Goal: Task Accomplishment & Management: Complete application form

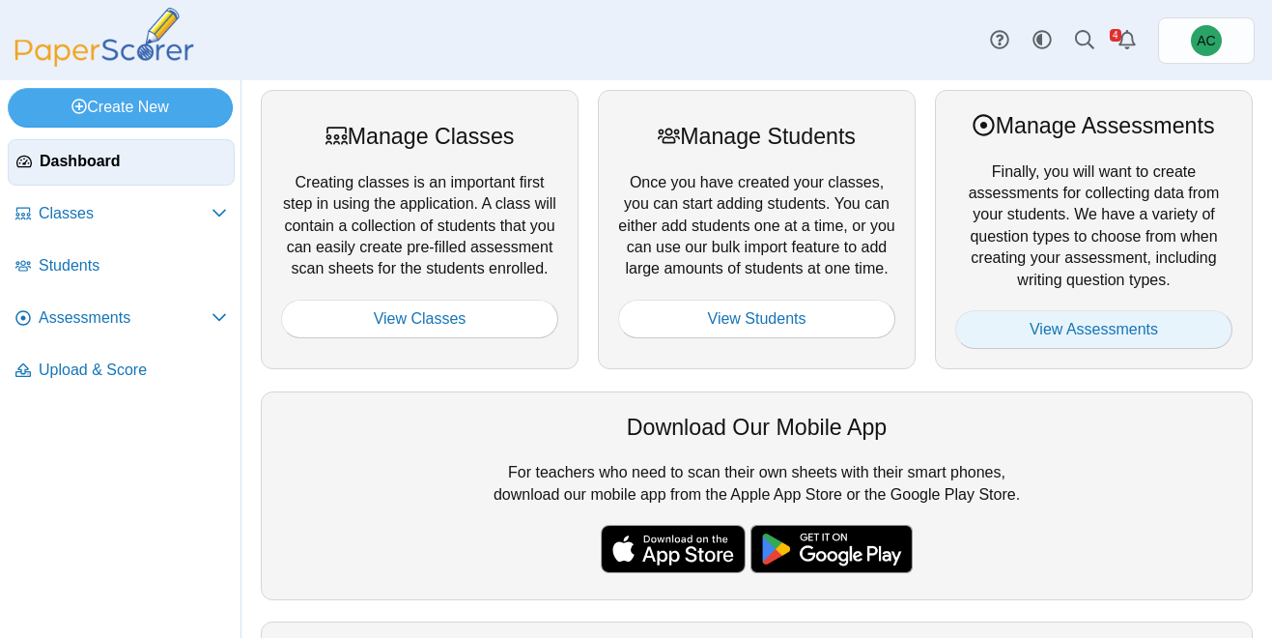
click at [1166, 331] on link "View Assessments" at bounding box center [1093, 329] width 277 height 39
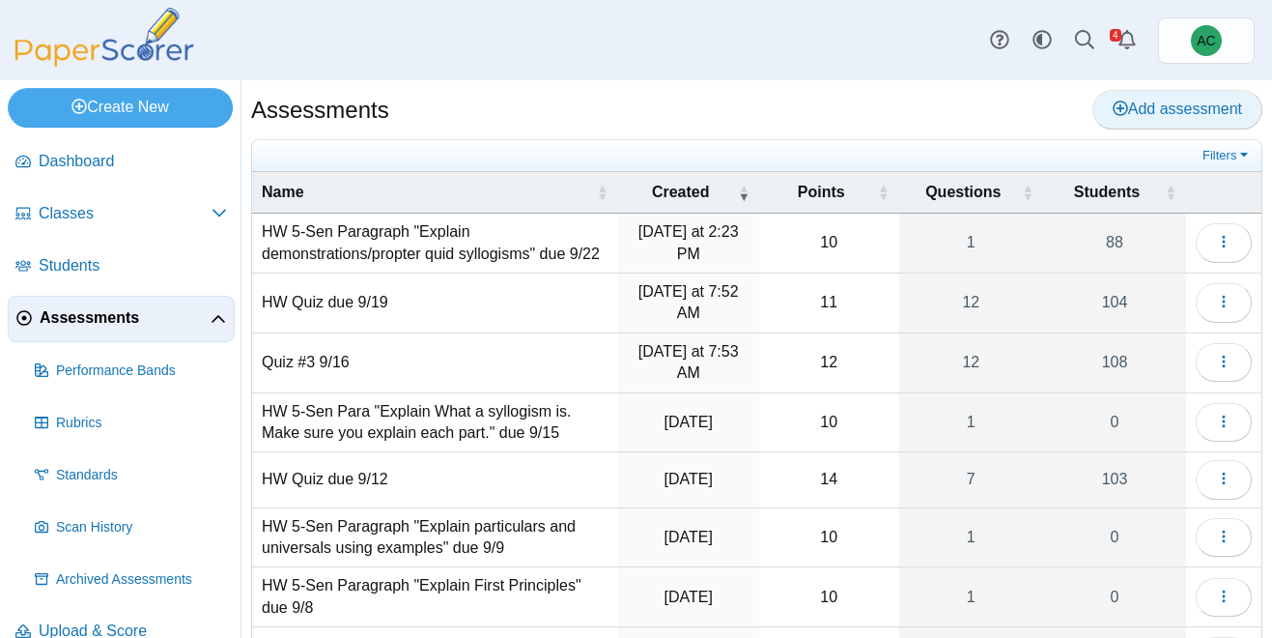
click at [1145, 101] on span "Add assessment" at bounding box center [1177, 108] width 129 height 16
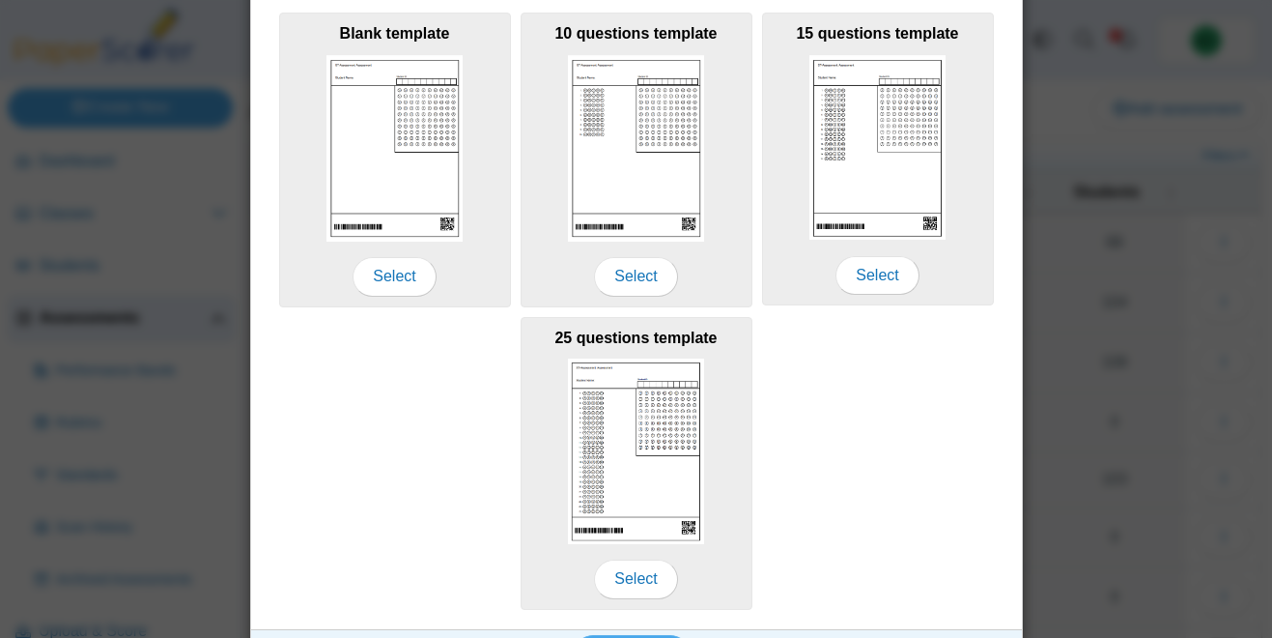
scroll to position [355, 0]
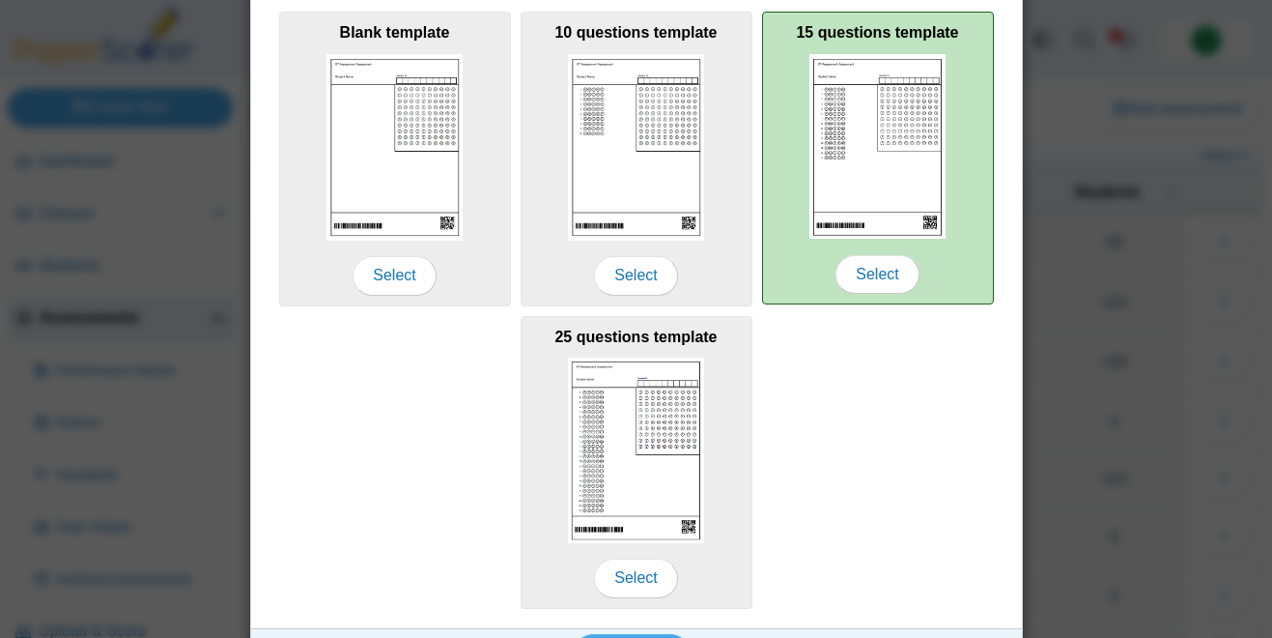
type input "**********"
click at [857, 185] on img at bounding box center [878, 146] width 137 height 185
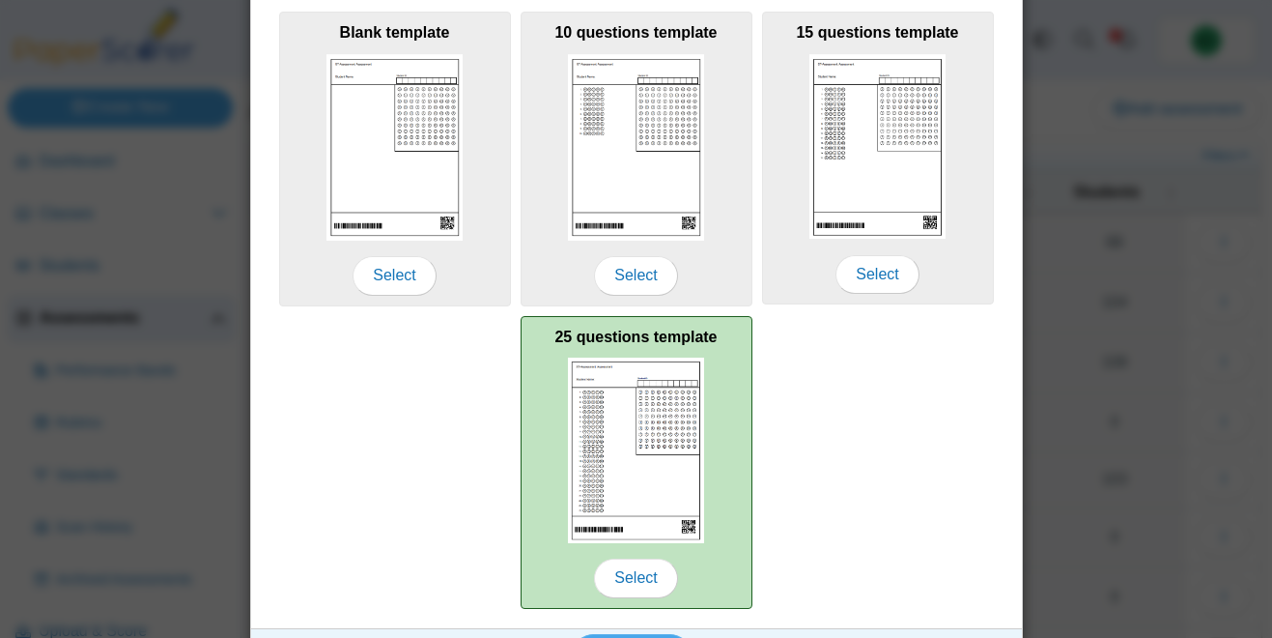
scroll to position [406, 0]
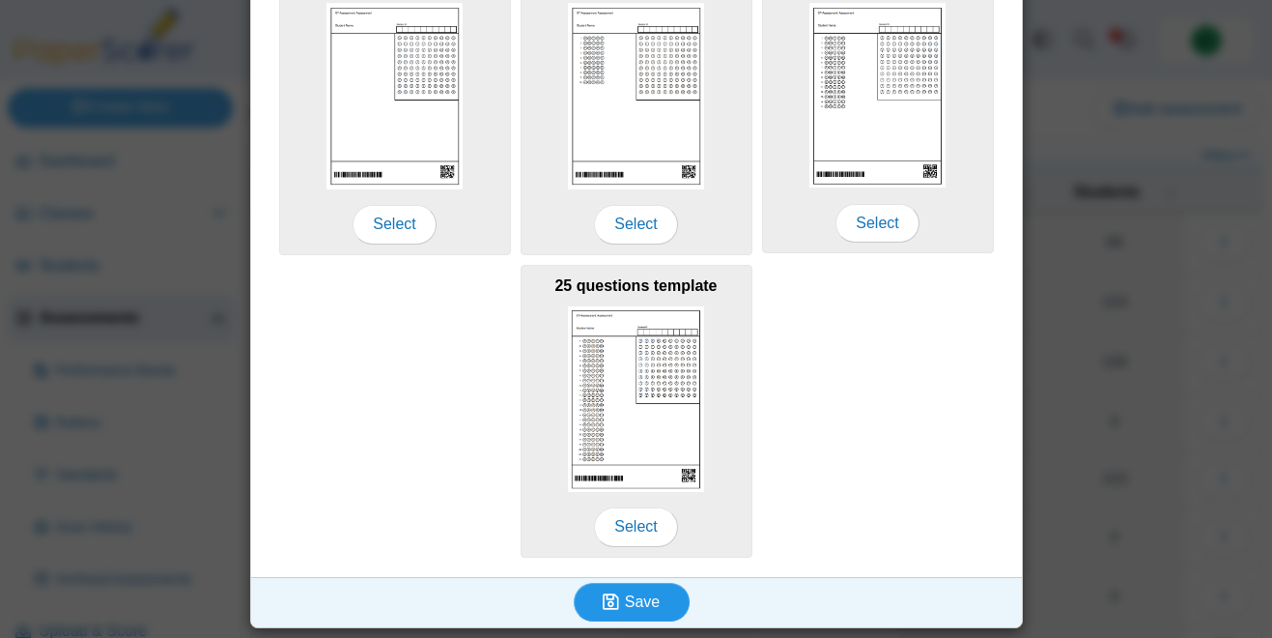
click at [618, 596] on icon "submit" at bounding box center [611, 601] width 16 height 18
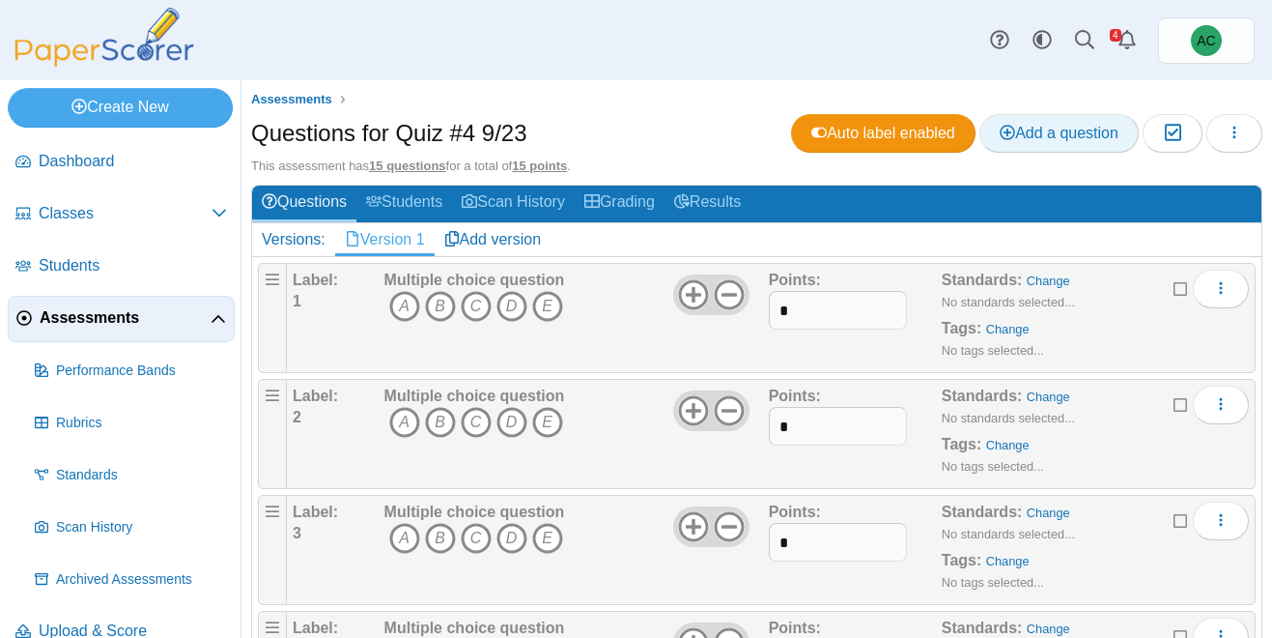
click at [1033, 140] on span "Add a question" at bounding box center [1059, 133] width 119 height 16
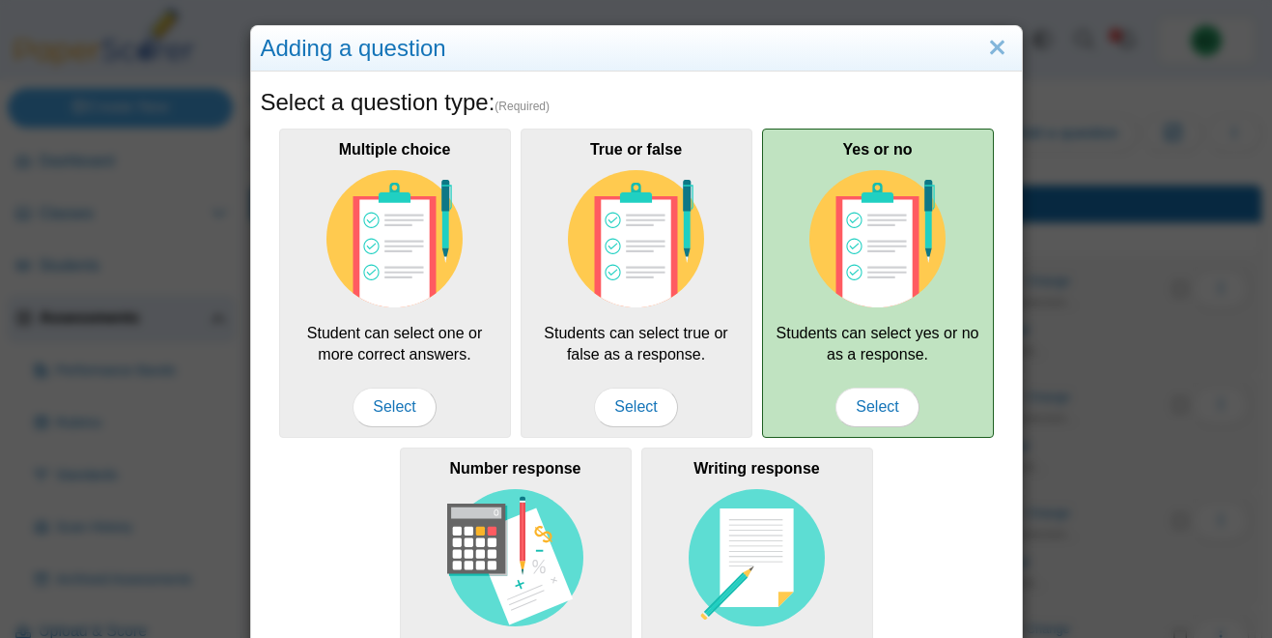
scroll to position [330, 0]
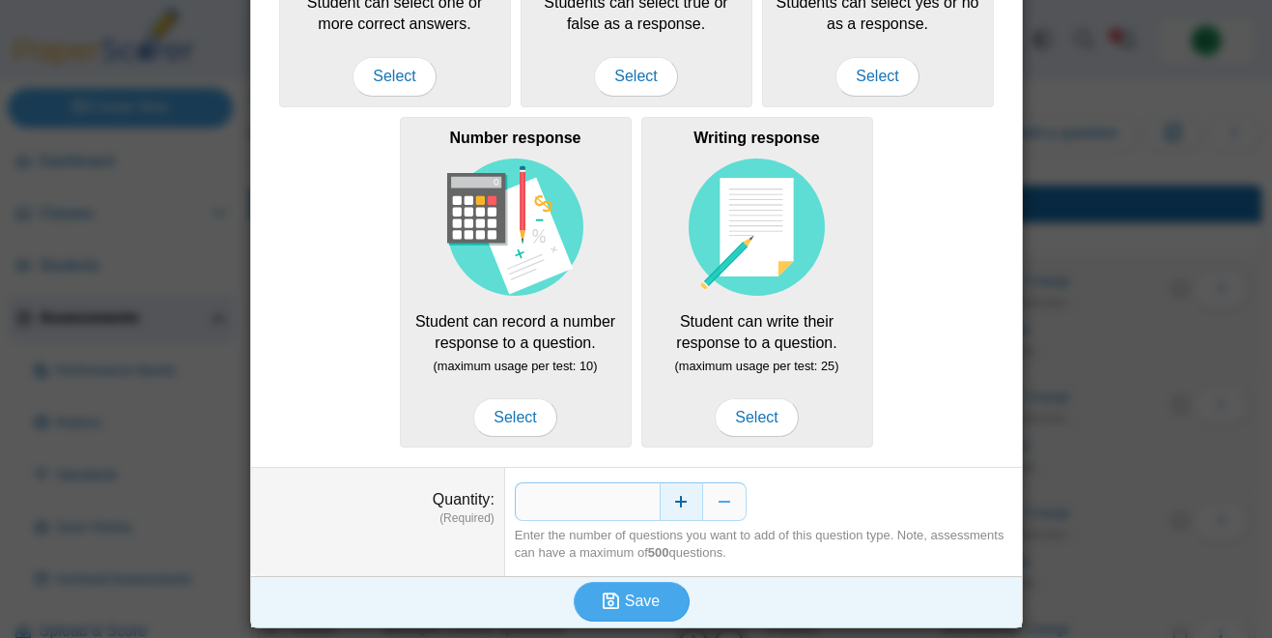
click at [680, 509] on button "Increase" at bounding box center [681, 501] width 43 height 39
type input "*"
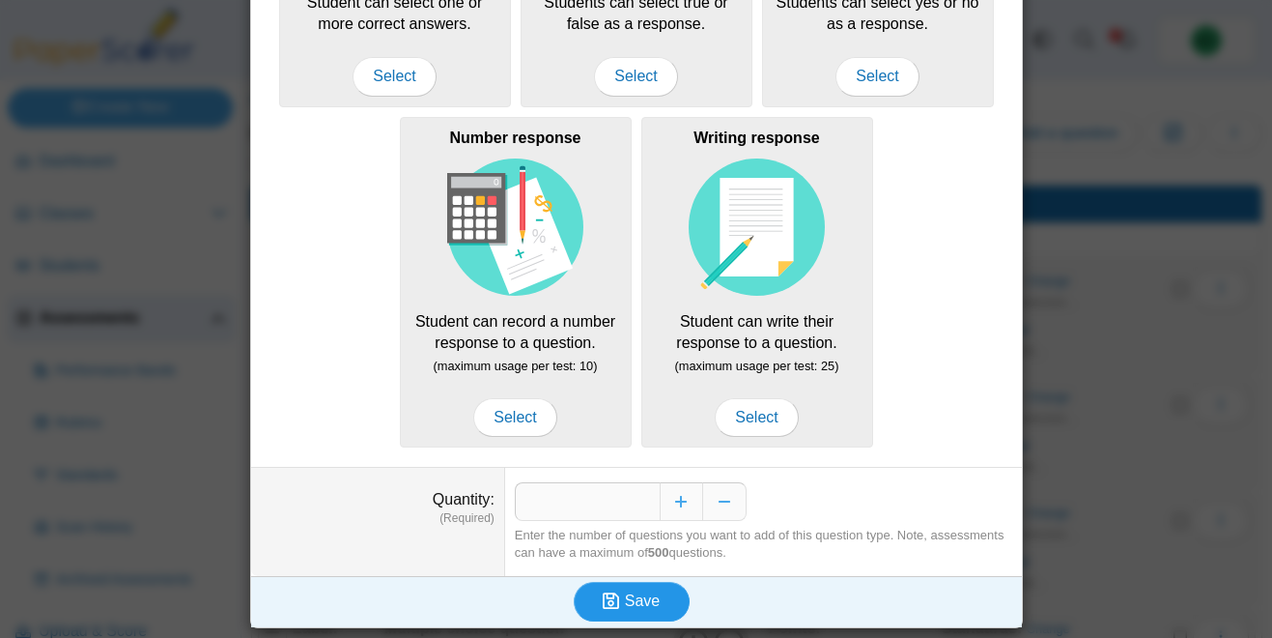
click at [631, 590] on button "Save" at bounding box center [632, 601] width 116 height 39
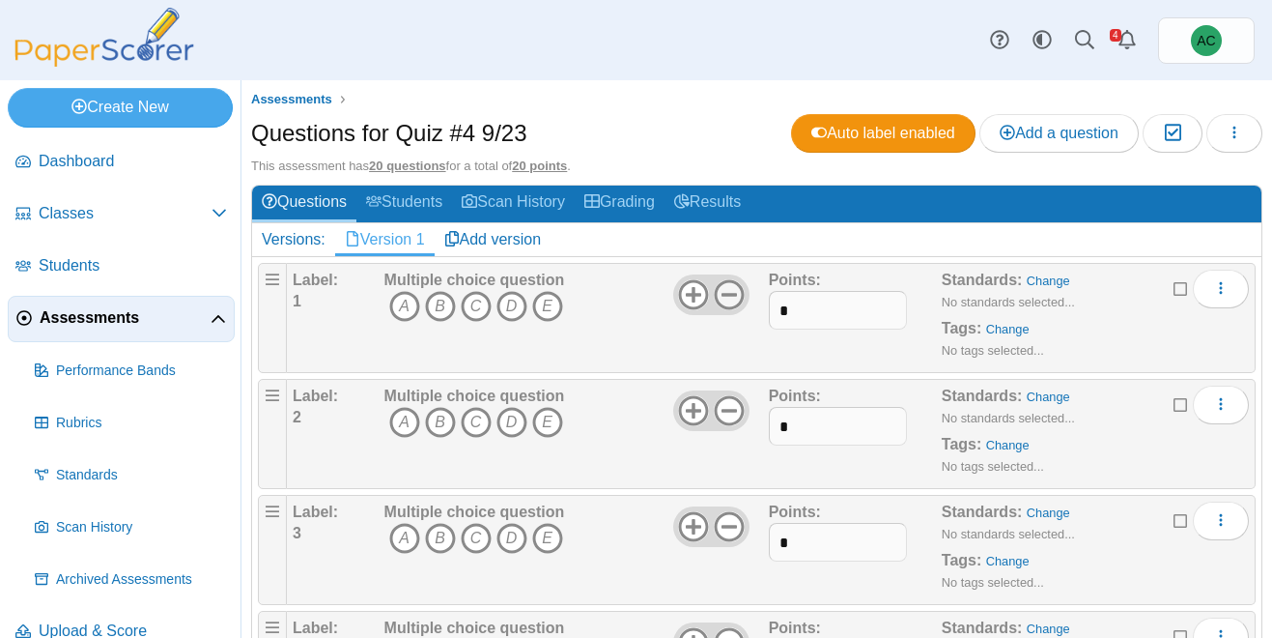
click at [731, 286] on icon at bounding box center [729, 294] width 31 height 31
click at [735, 402] on icon at bounding box center [729, 410] width 31 height 31
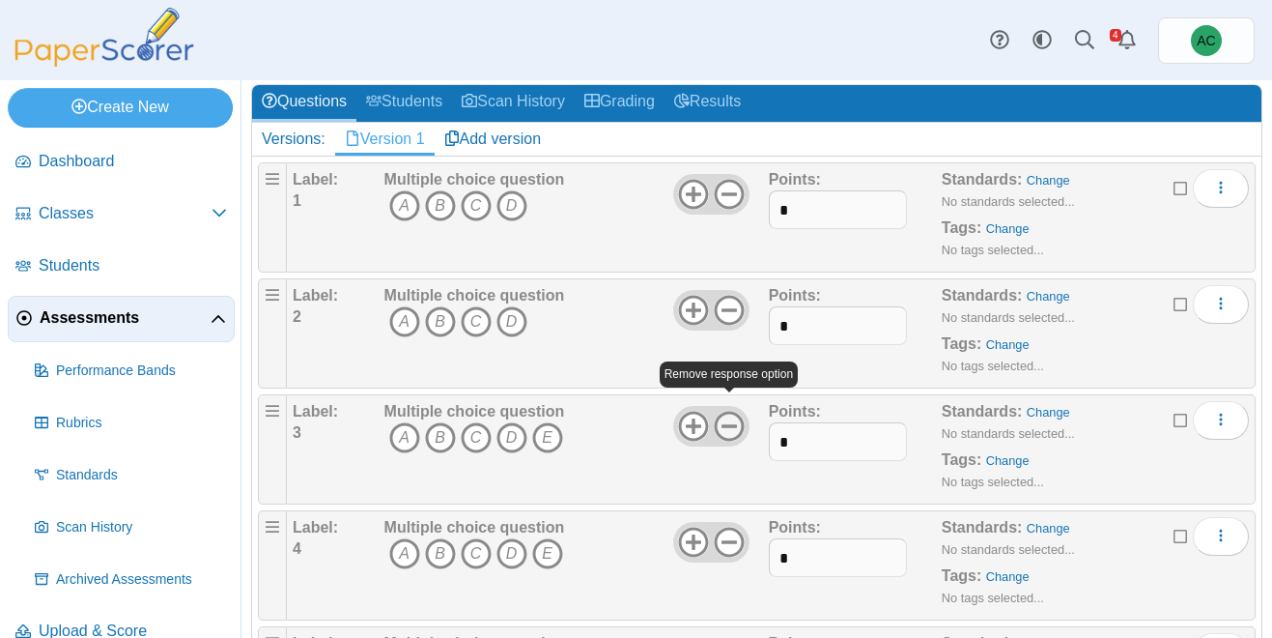
click at [730, 416] on icon at bounding box center [729, 426] width 31 height 31
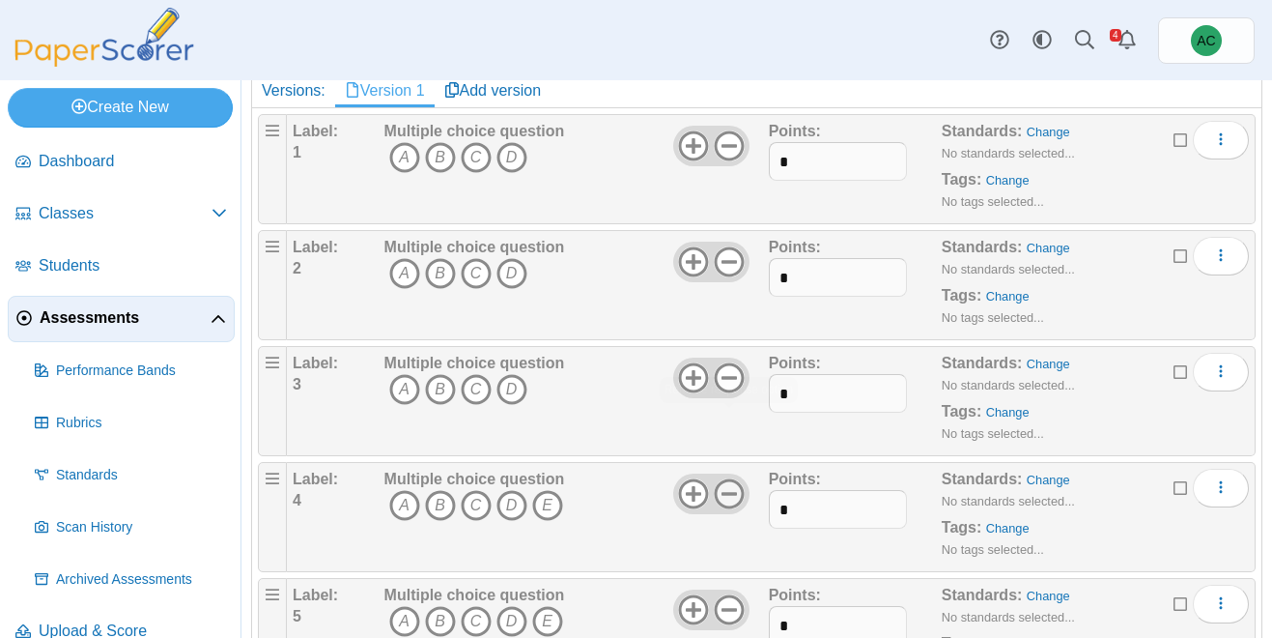
click at [733, 486] on icon at bounding box center [729, 493] width 31 height 31
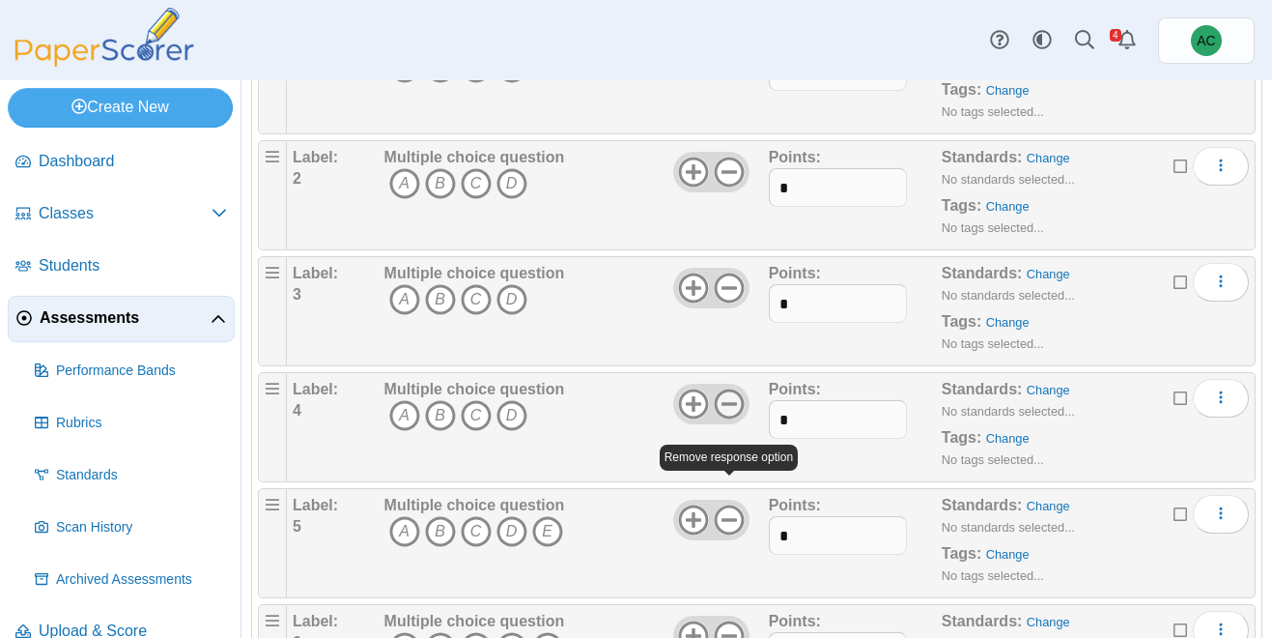
scroll to position [256, 0]
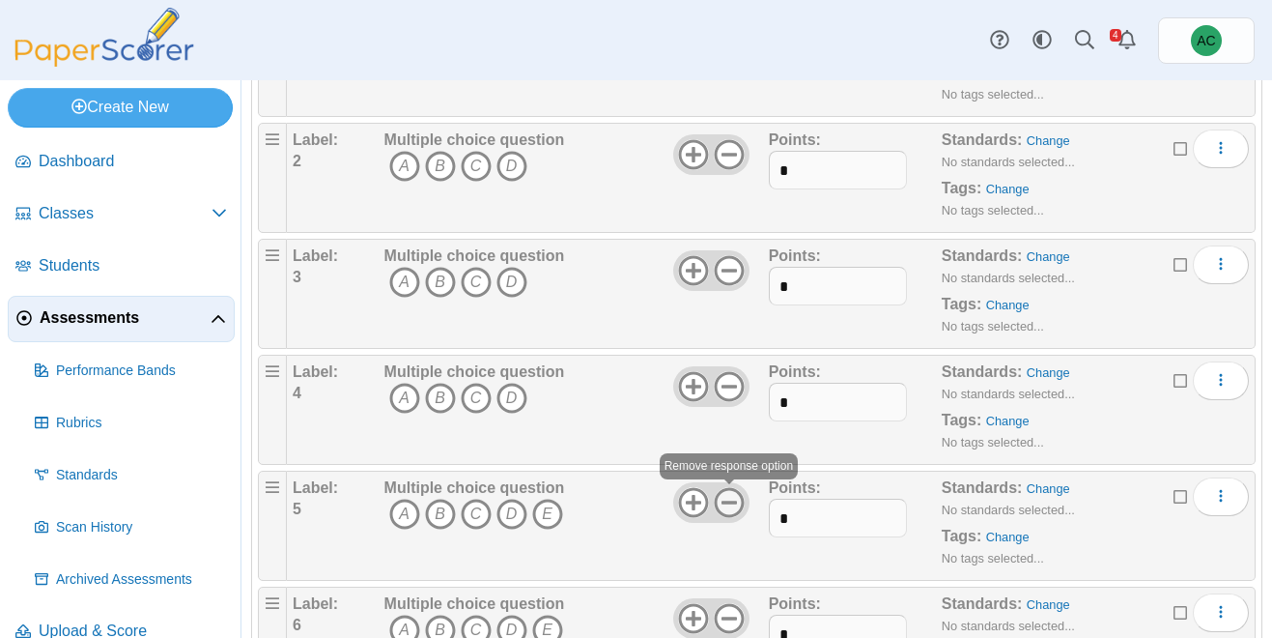
click at [732, 513] on icon at bounding box center [729, 502] width 31 height 31
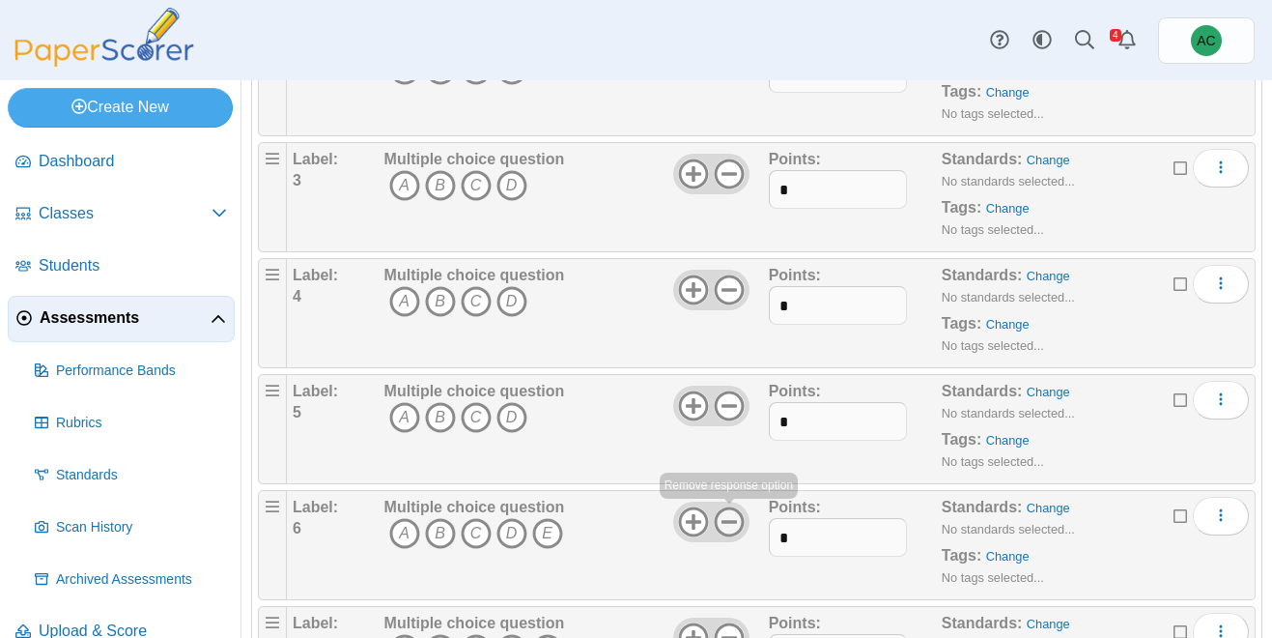
click at [727, 526] on icon at bounding box center [729, 521] width 31 height 31
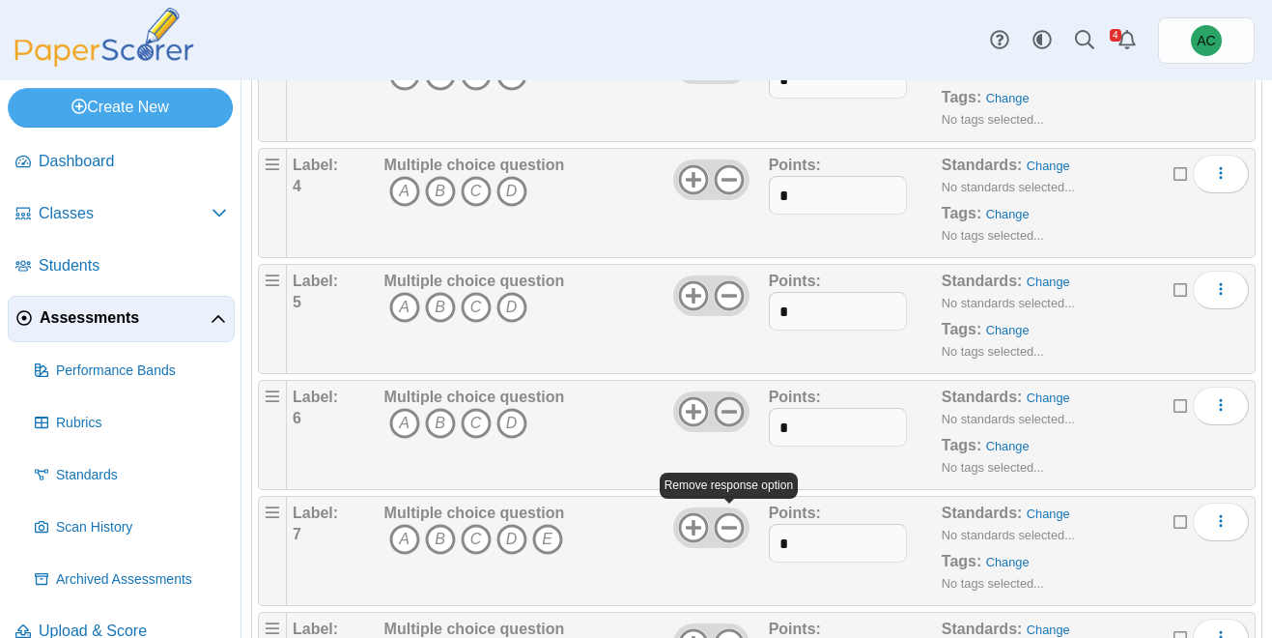
scroll to position [499, 0]
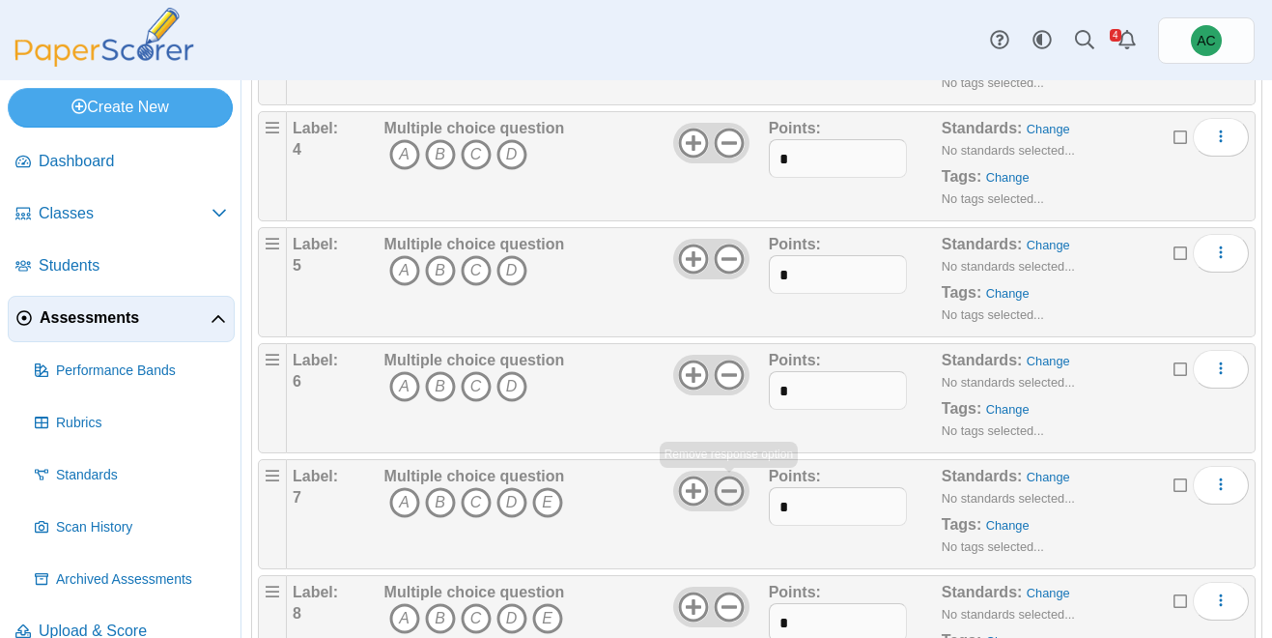
click at [732, 501] on use at bounding box center [729, 491] width 30 height 30
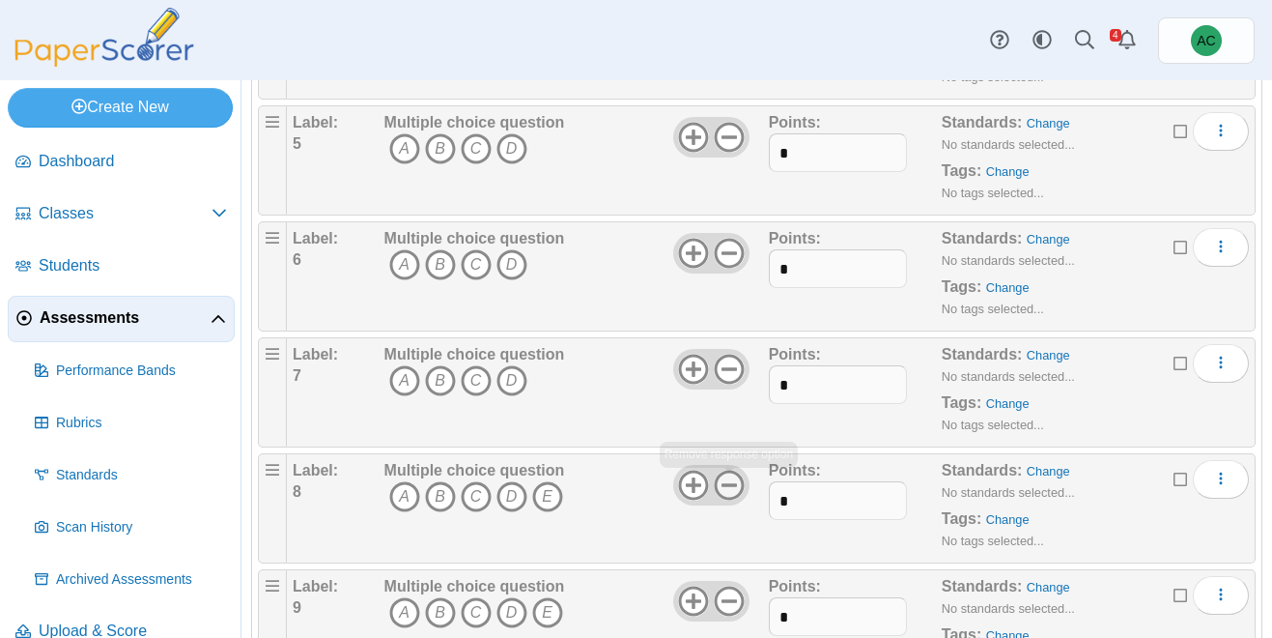
click at [734, 498] on use at bounding box center [729, 485] width 30 height 30
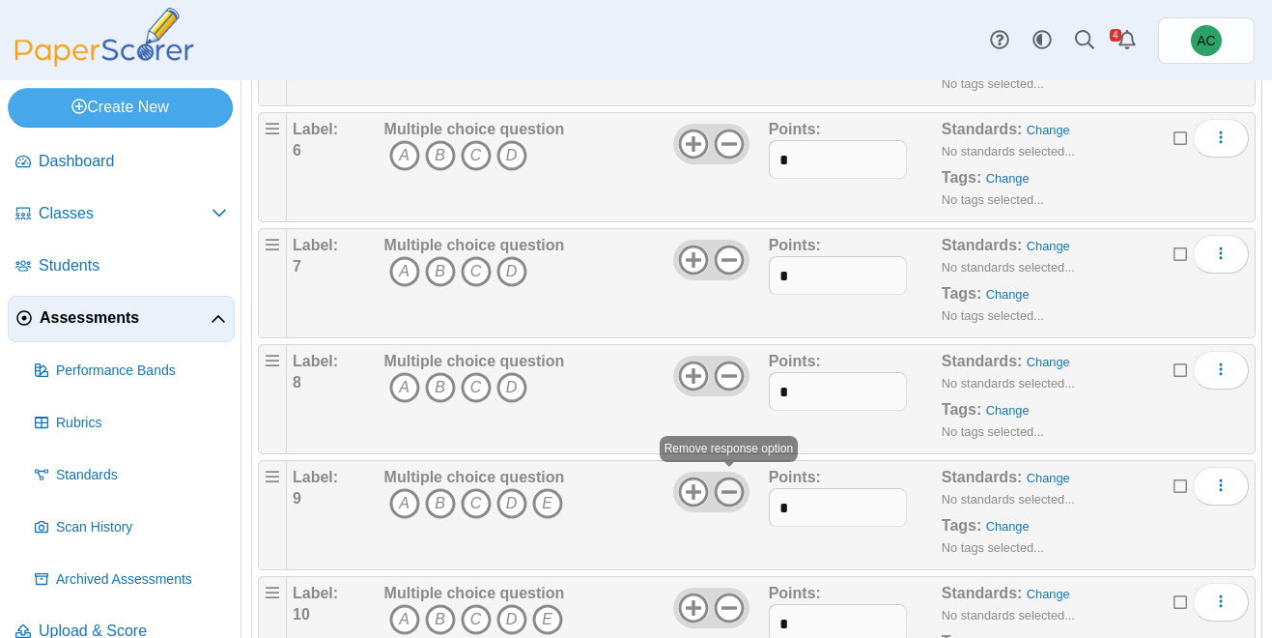
click at [733, 490] on use at bounding box center [729, 492] width 30 height 30
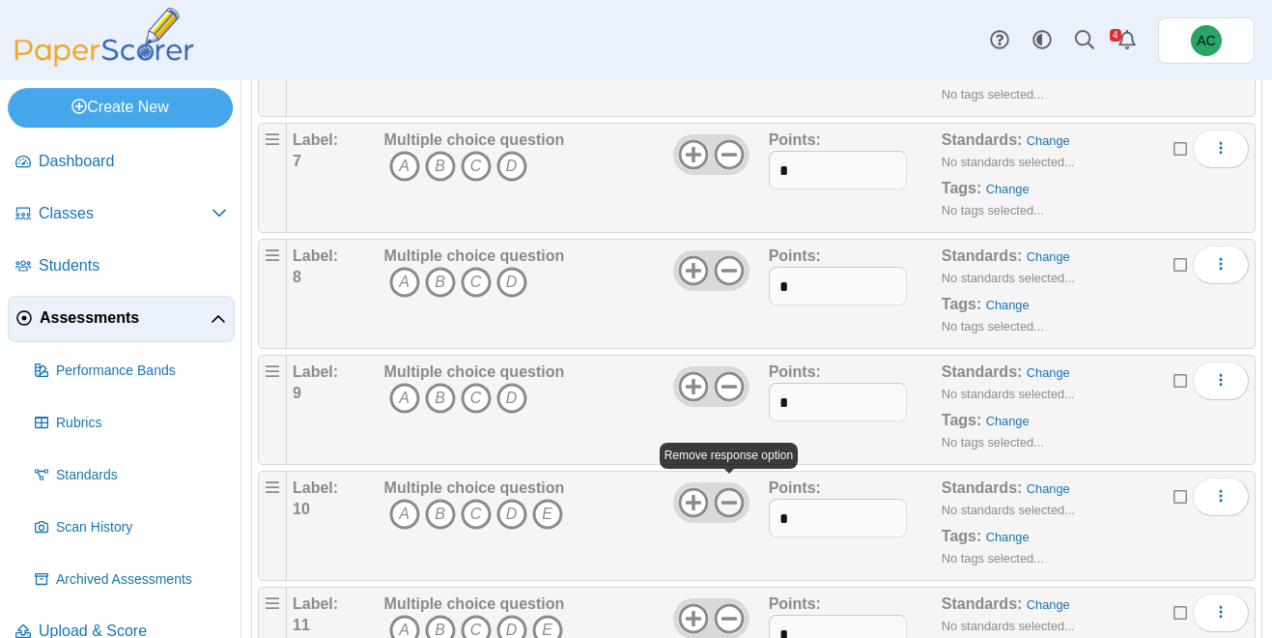
click at [731, 498] on icon at bounding box center [729, 502] width 31 height 31
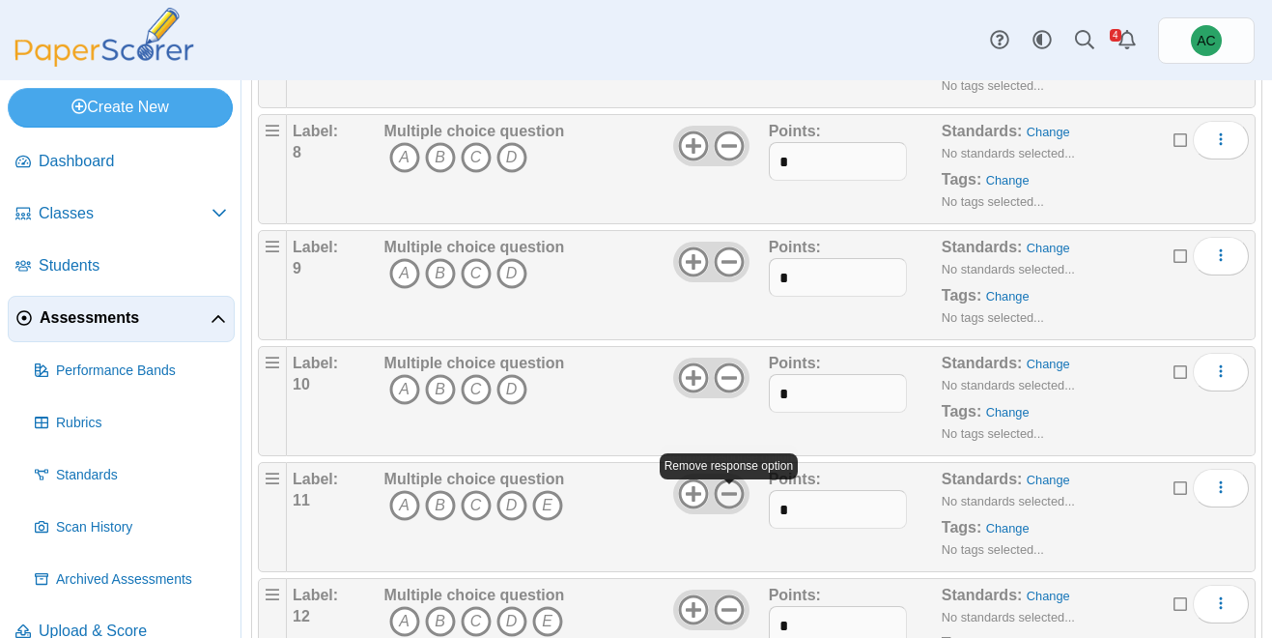
click at [727, 503] on icon at bounding box center [729, 493] width 31 height 31
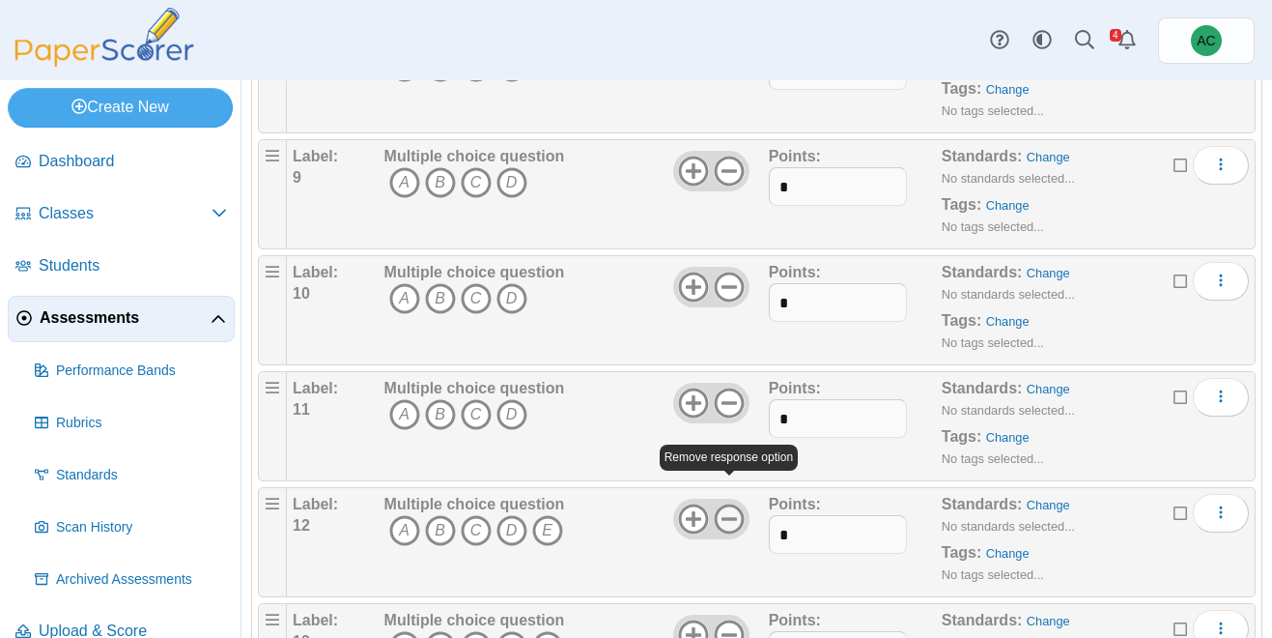
click at [728, 503] on icon at bounding box center [729, 518] width 31 height 31
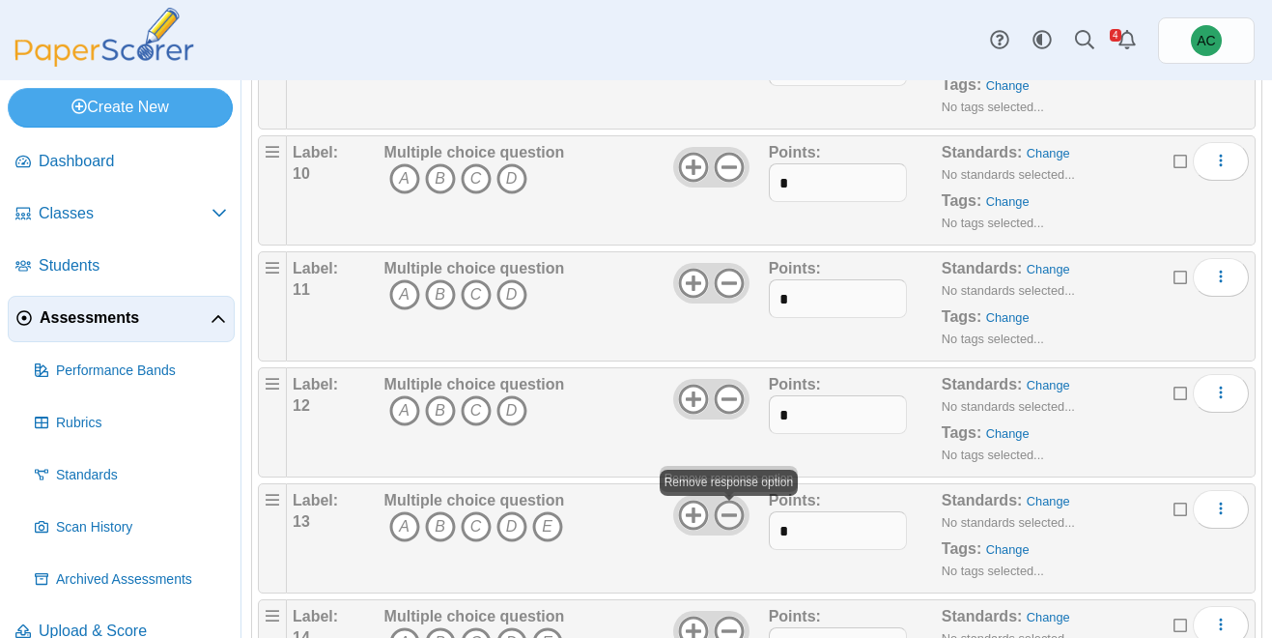
click at [728, 511] on icon at bounding box center [729, 514] width 31 height 31
click at [728, 518] on icon at bounding box center [729, 515] width 31 height 31
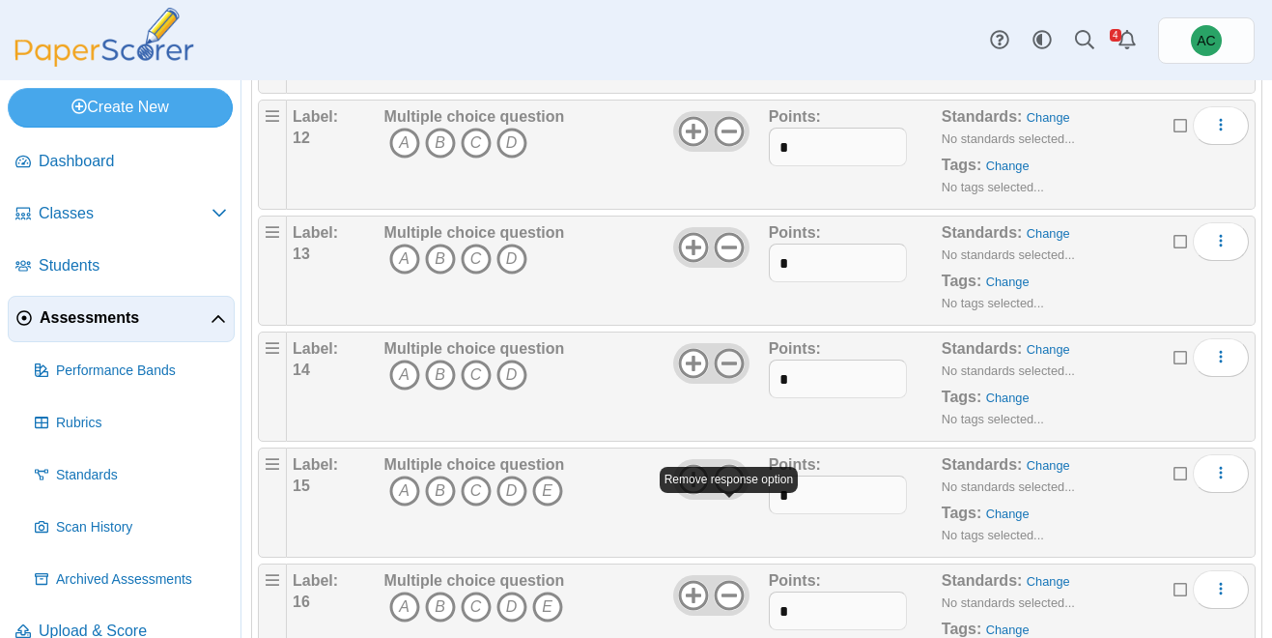
scroll to position [1439, 0]
click at [737, 476] on icon at bounding box center [729, 478] width 31 height 31
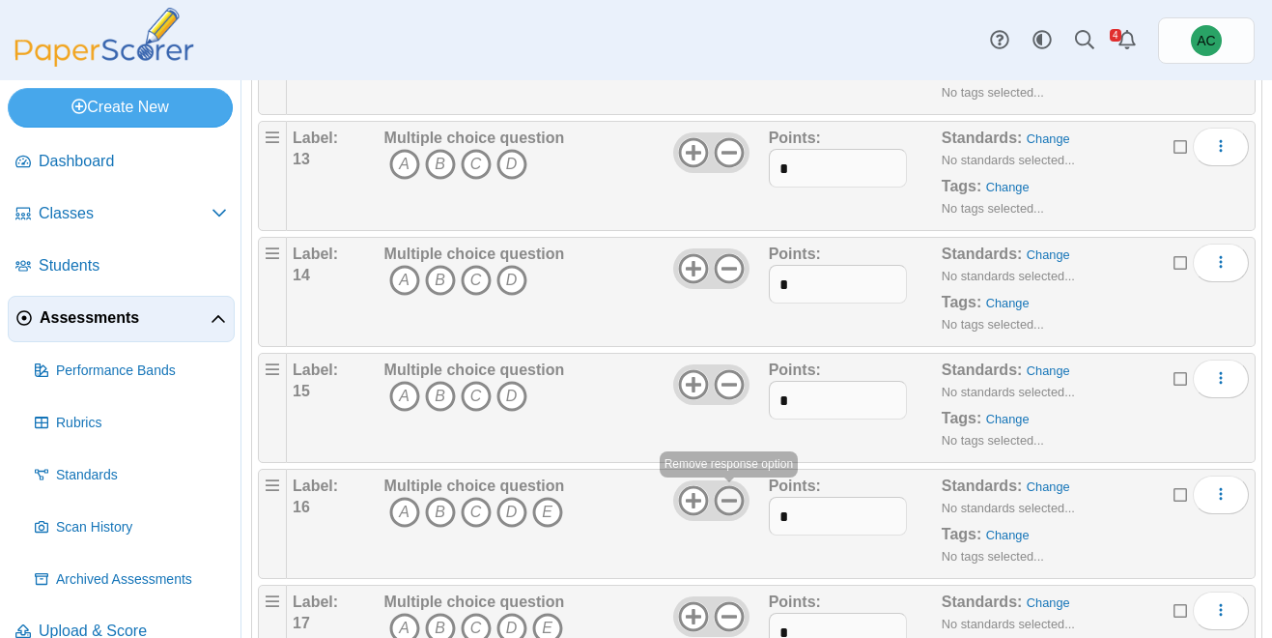
click at [725, 504] on icon at bounding box center [729, 500] width 31 height 31
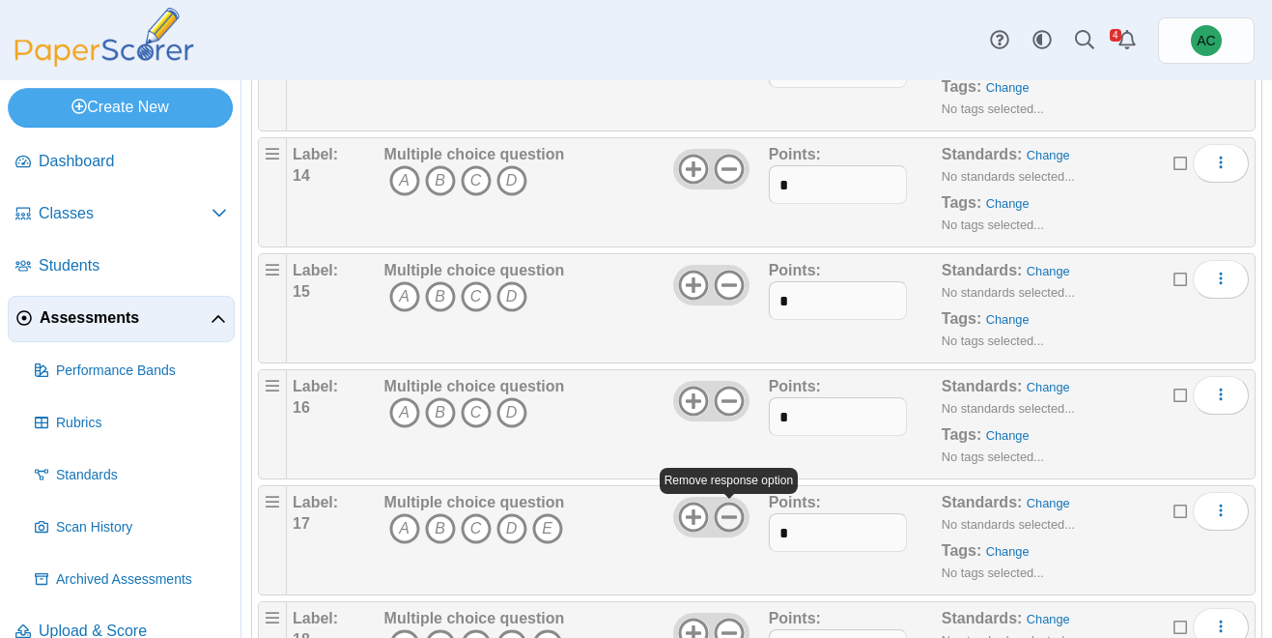
click at [728, 513] on icon at bounding box center [729, 516] width 31 height 31
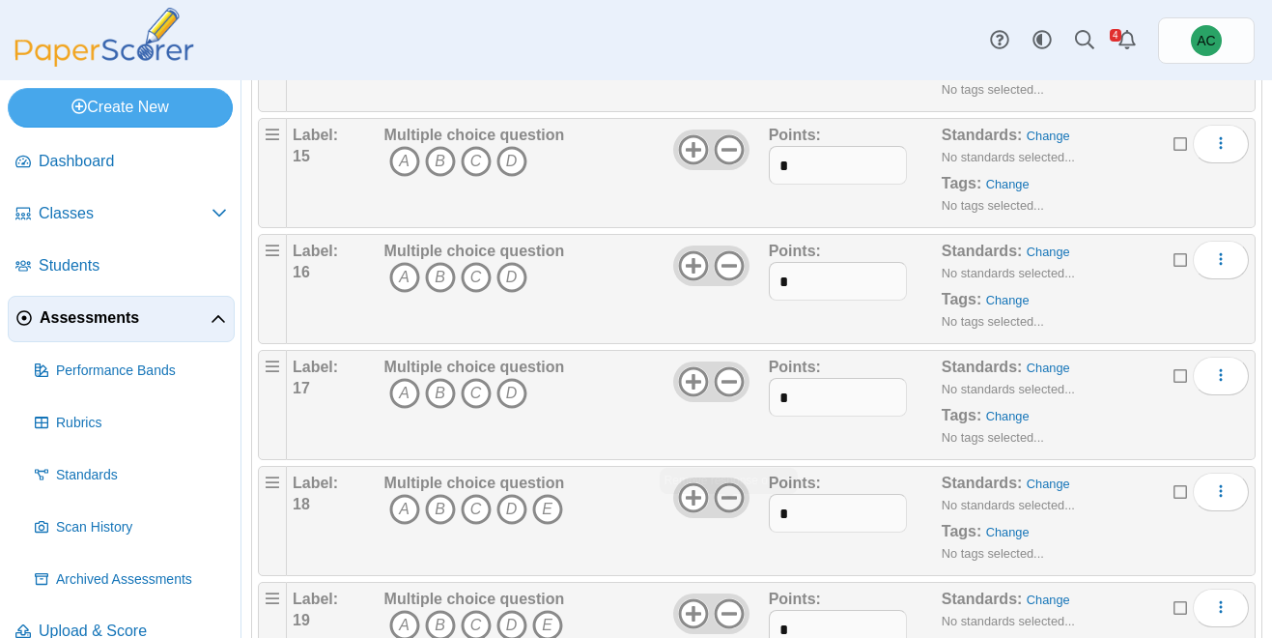
click at [730, 506] on icon at bounding box center [729, 497] width 31 height 31
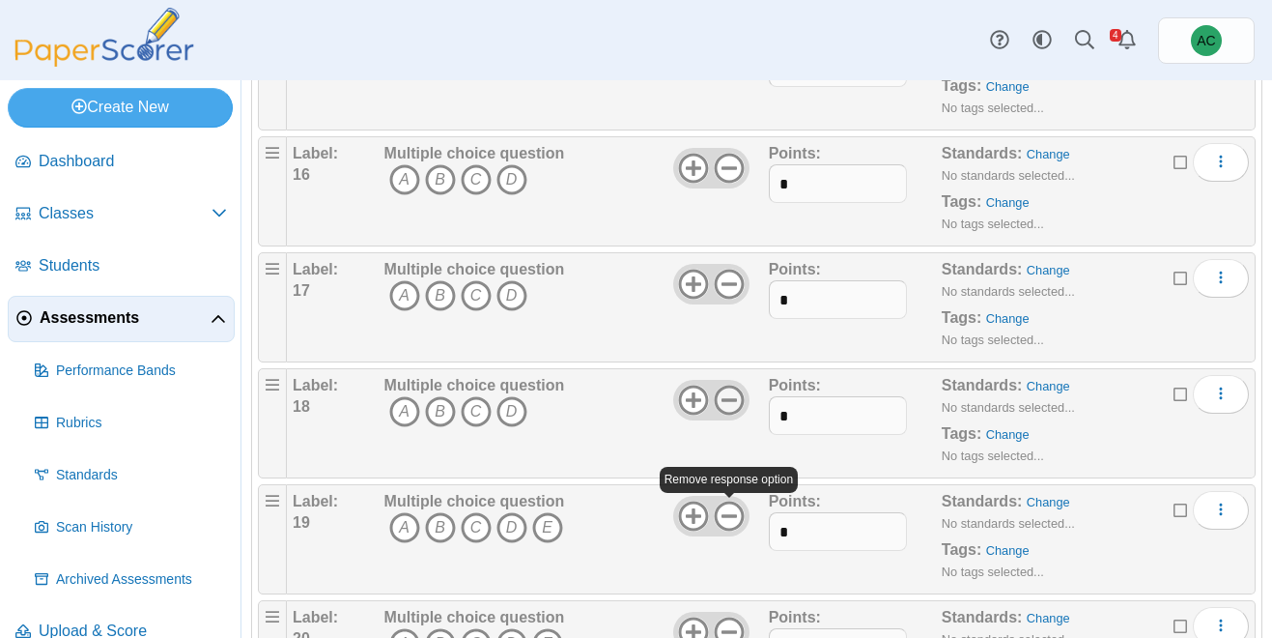
click at [730, 506] on icon at bounding box center [729, 515] width 31 height 31
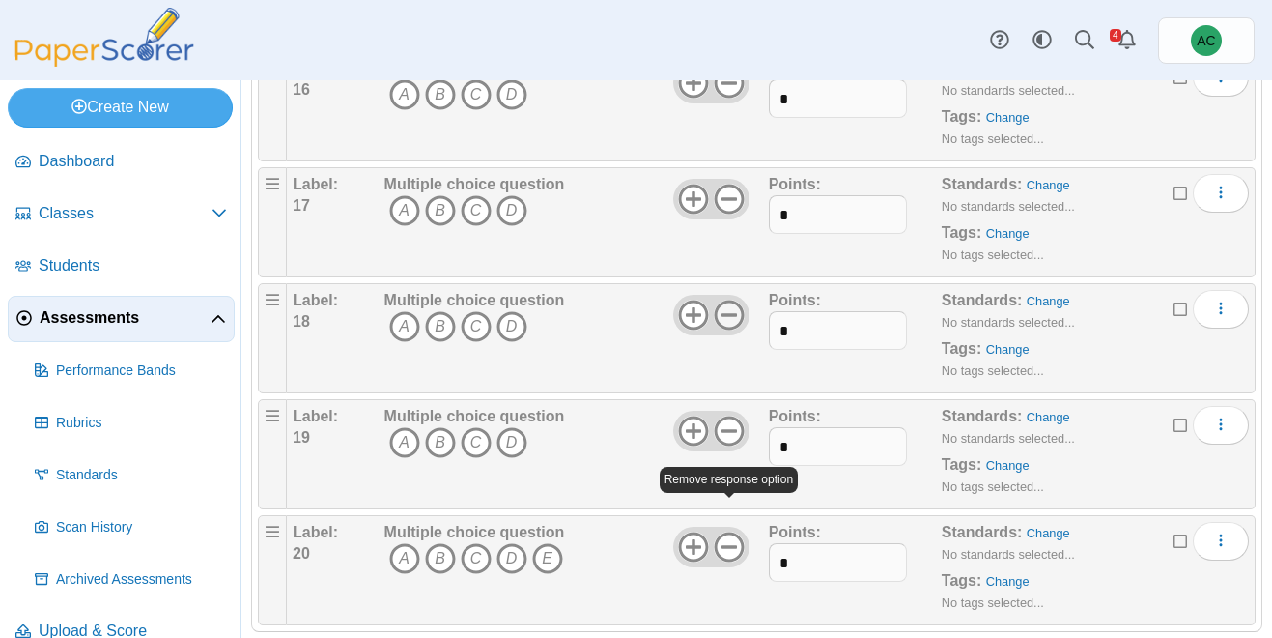
scroll to position [1983, 0]
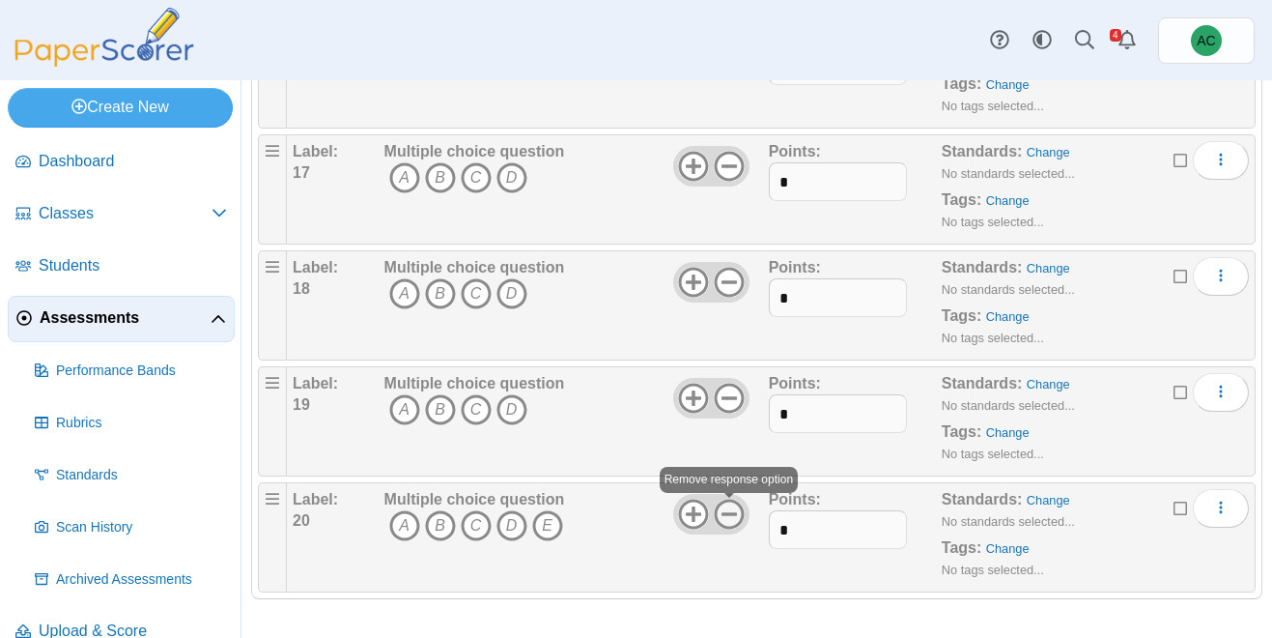
click at [728, 514] on use at bounding box center [729, 514] width 30 height 30
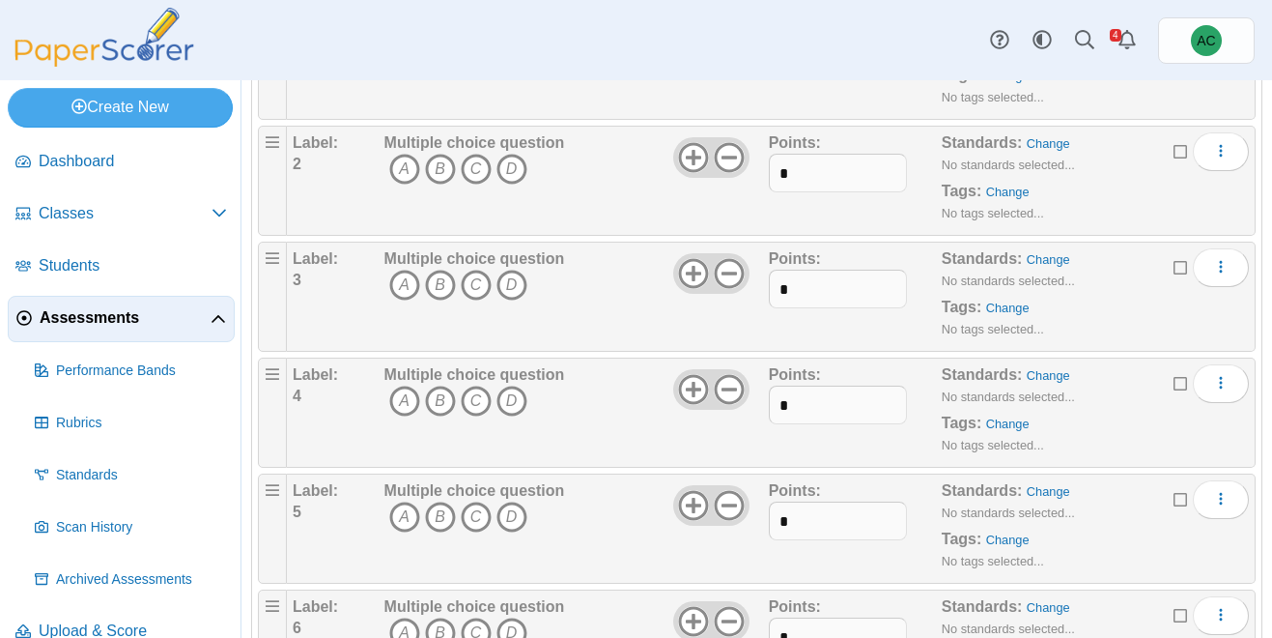
scroll to position [0, 0]
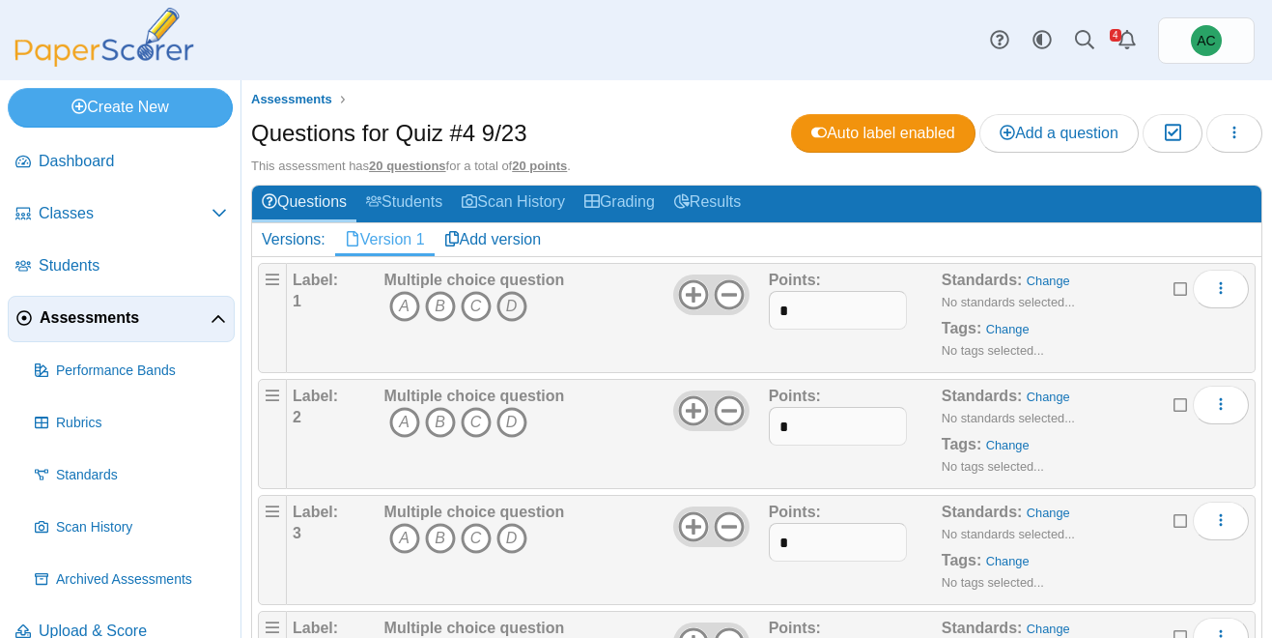
click at [512, 294] on icon "D" at bounding box center [512, 306] width 31 height 31
click at [436, 412] on icon "B" at bounding box center [440, 422] width 31 height 31
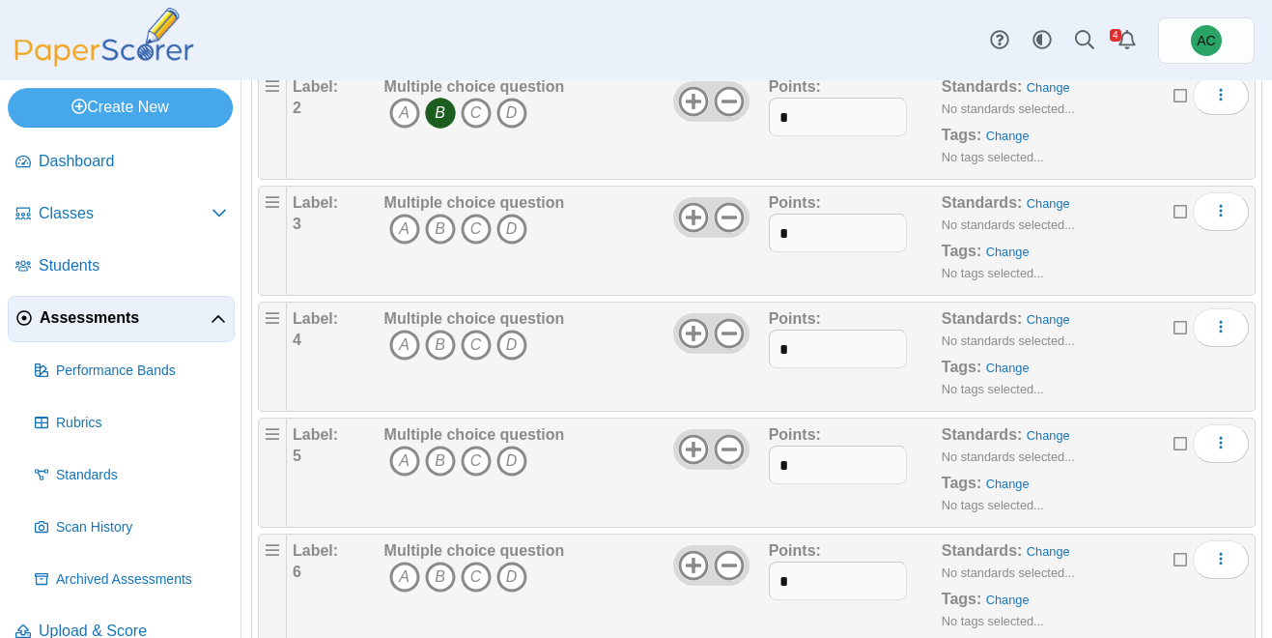
scroll to position [310, 0]
click at [451, 227] on icon "B" at bounding box center [440, 228] width 31 height 31
click at [736, 218] on icon at bounding box center [729, 216] width 31 height 31
click at [478, 344] on icon "C" at bounding box center [476, 343] width 31 height 31
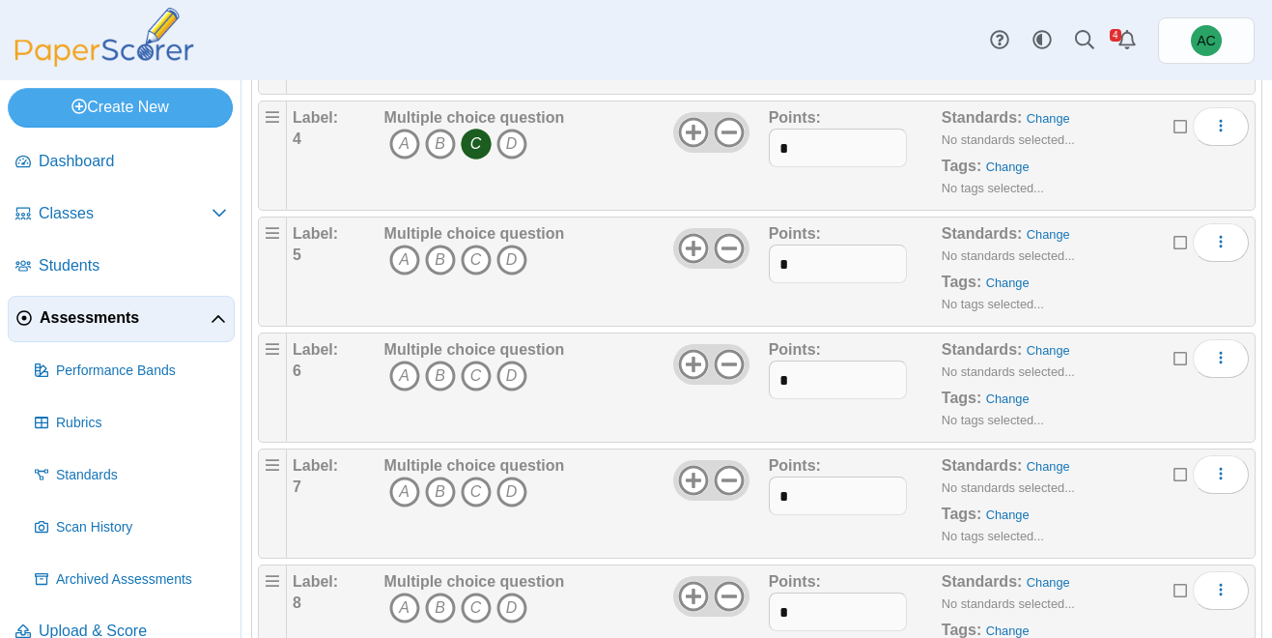
scroll to position [526, 0]
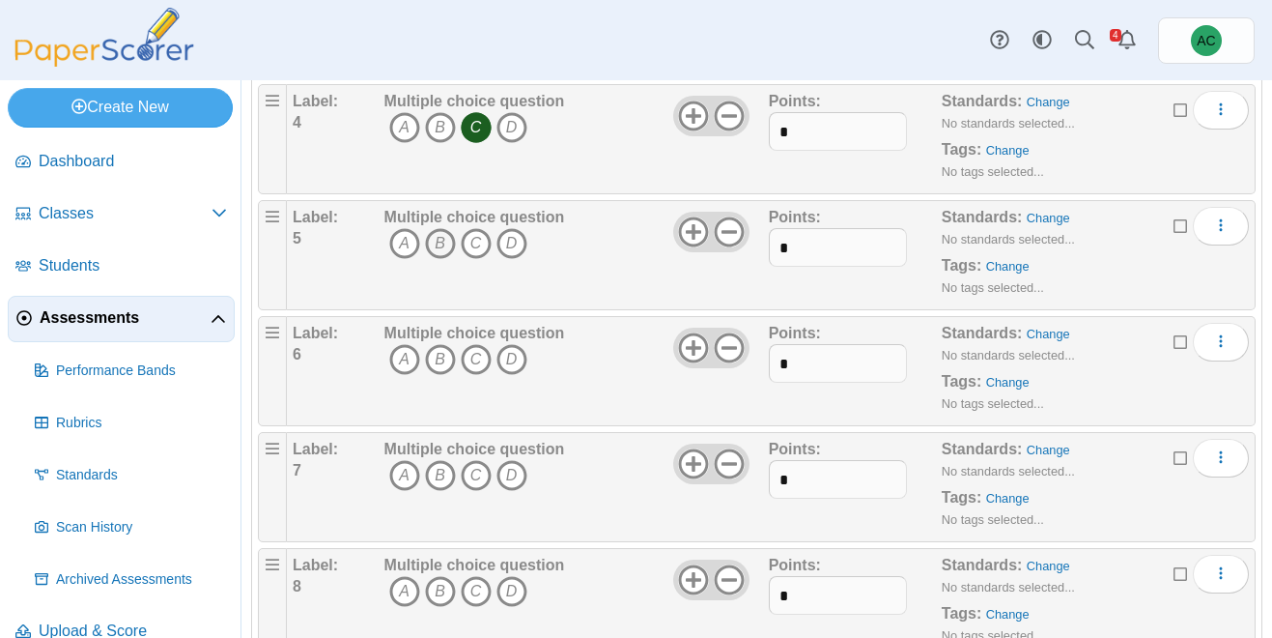
click at [446, 253] on icon "B" at bounding box center [440, 243] width 31 height 31
click at [402, 359] on icon "A" at bounding box center [404, 359] width 31 height 31
click at [407, 474] on icon "A" at bounding box center [404, 475] width 31 height 31
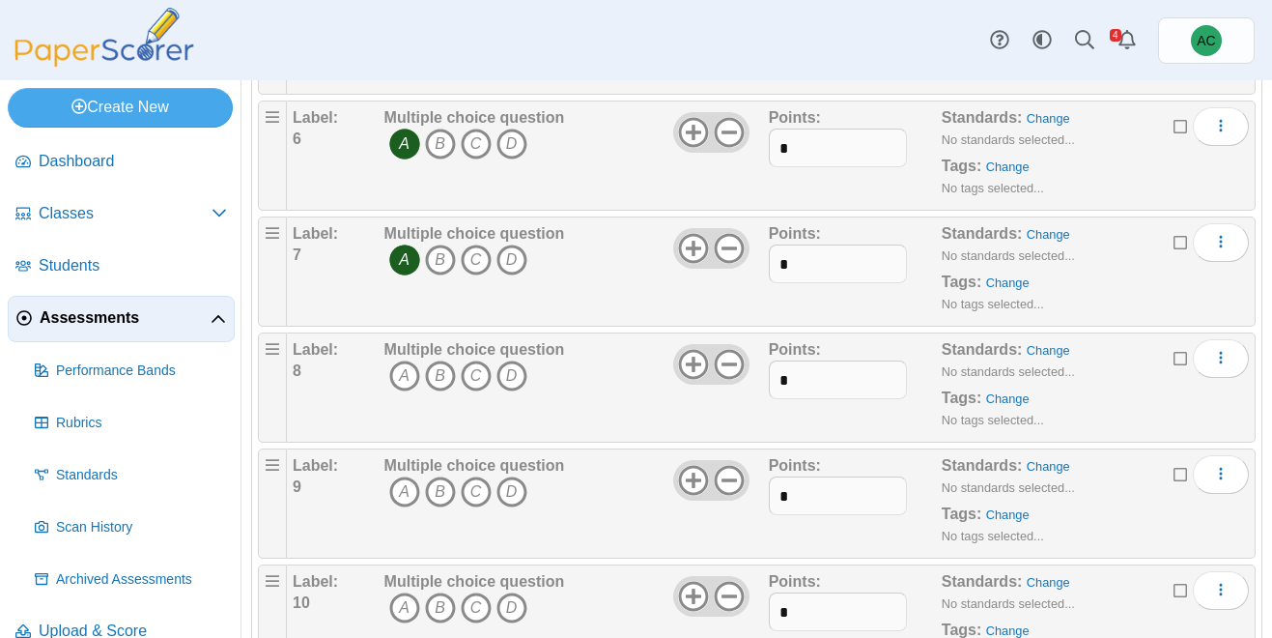
scroll to position [779, 0]
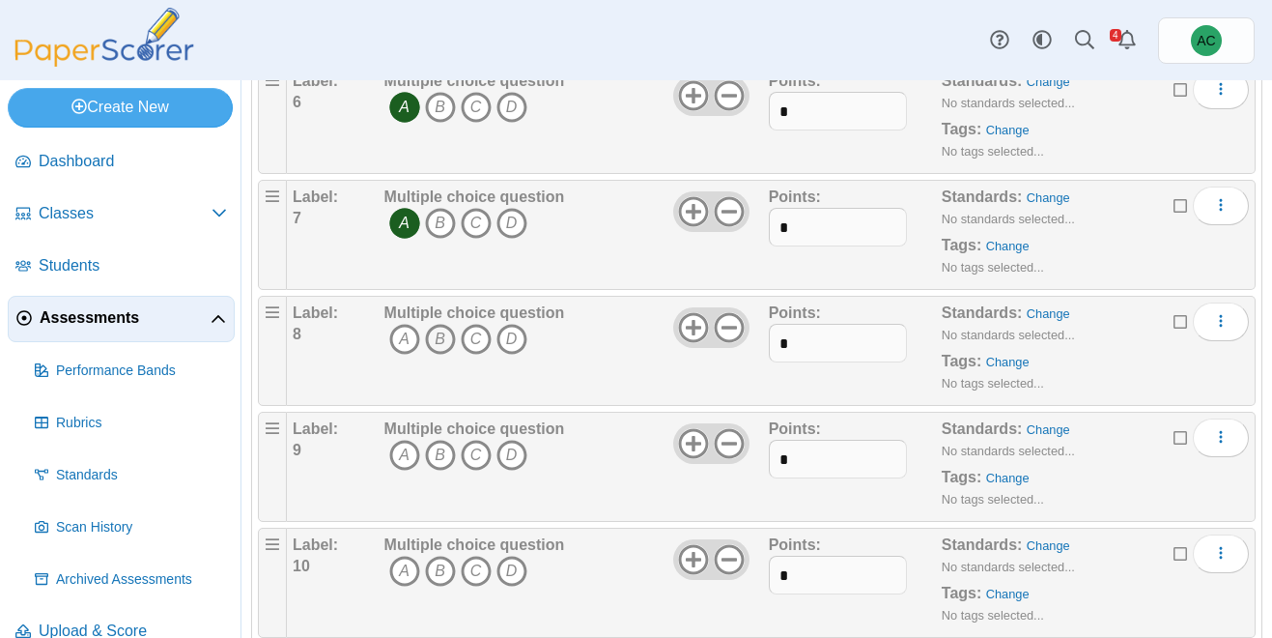
click at [445, 336] on icon "B" at bounding box center [440, 339] width 31 height 31
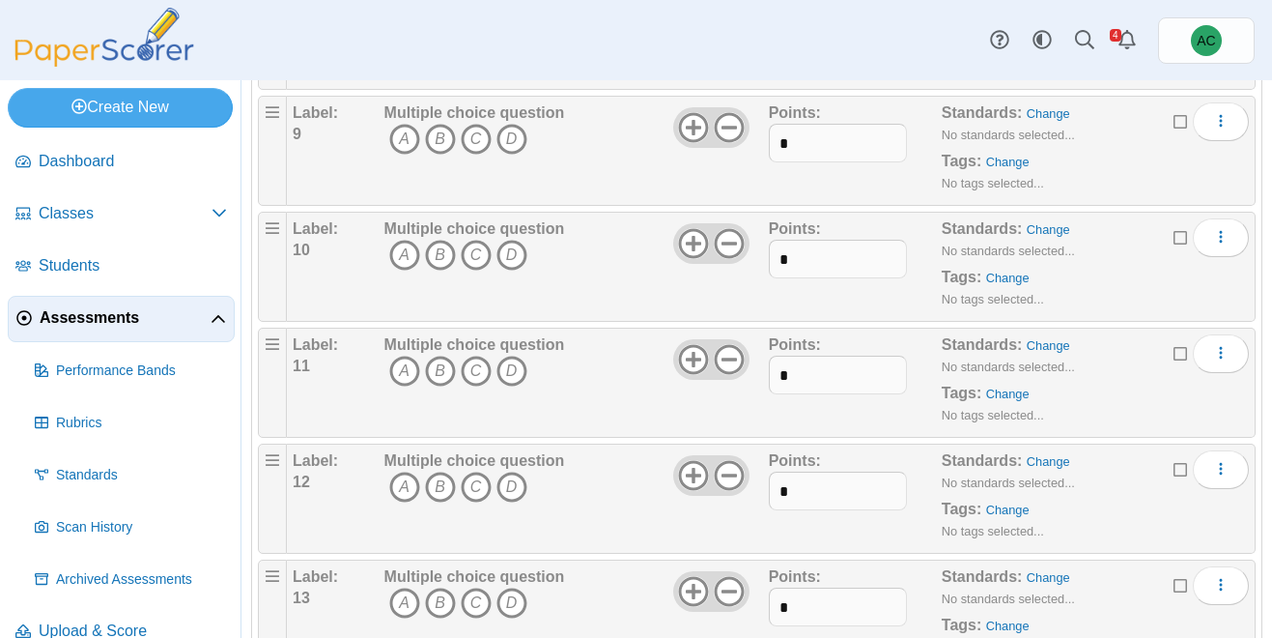
scroll to position [1095, 0]
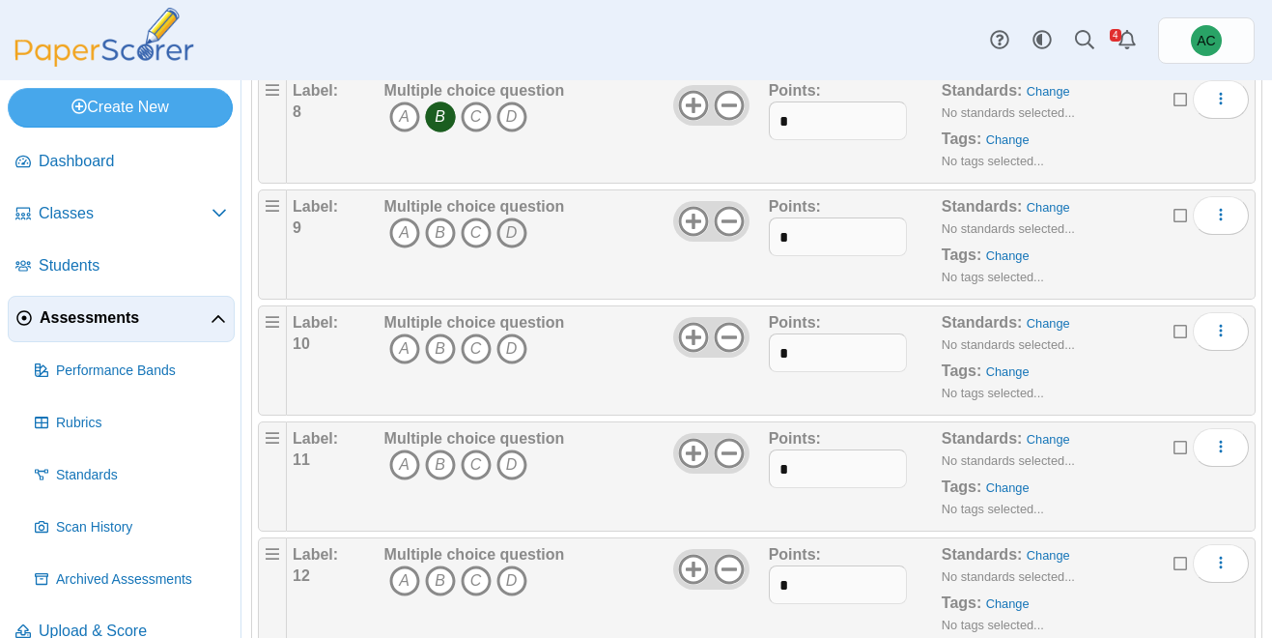
click at [511, 230] on icon "D" at bounding box center [512, 232] width 31 height 31
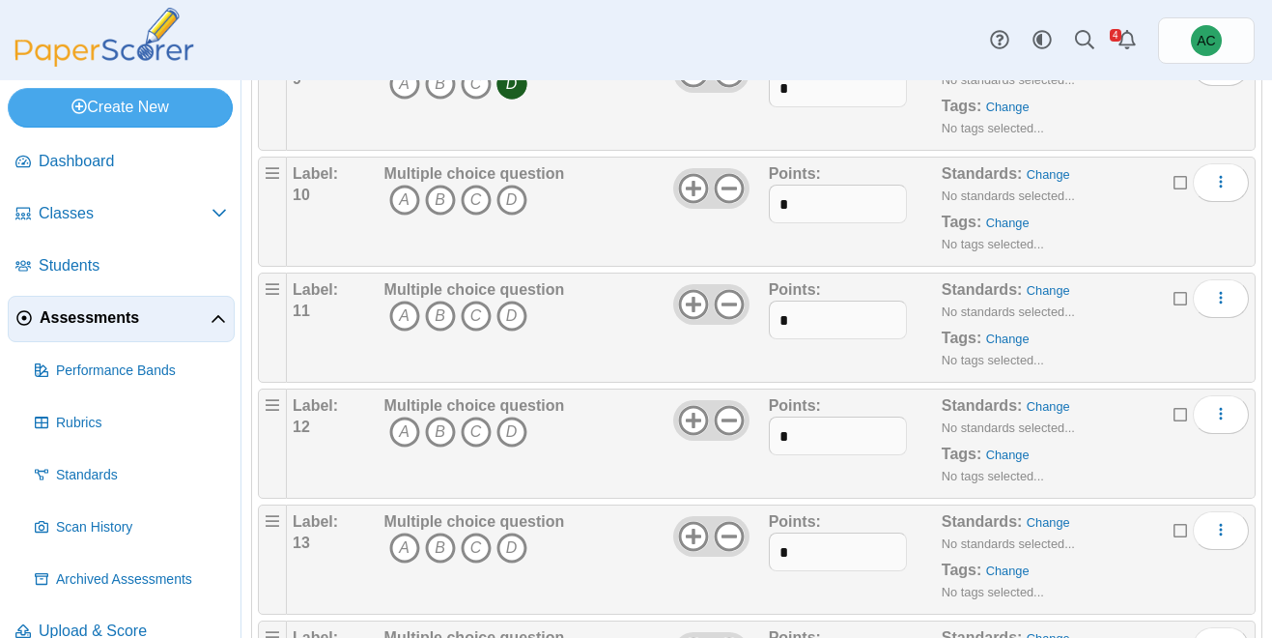
scroll to position [1170, 0]
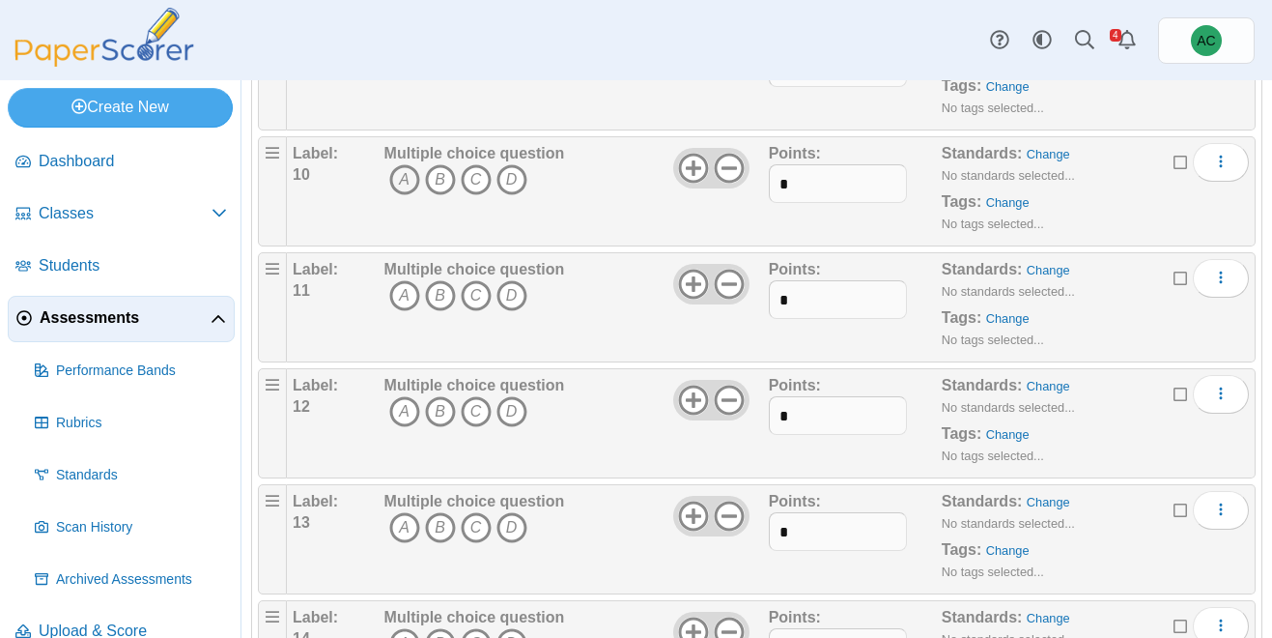
click at [404, 180] on icon "A" at bounding box center [404, 179] width 31 height 31
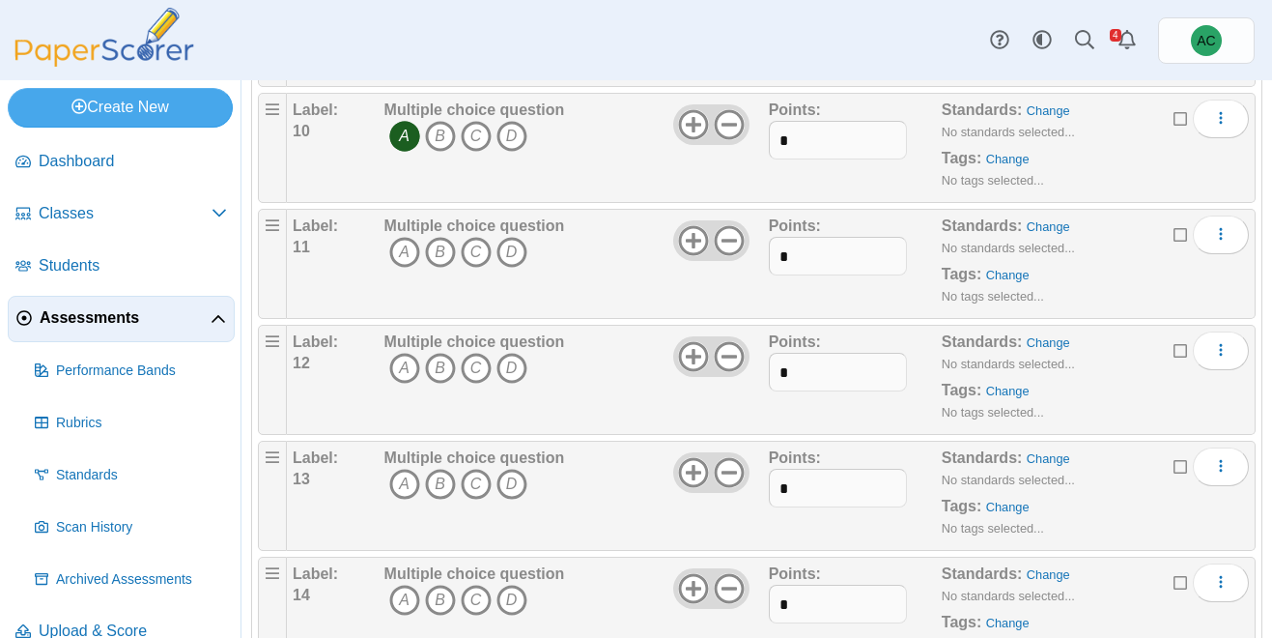
scroll to position [1276, 0]
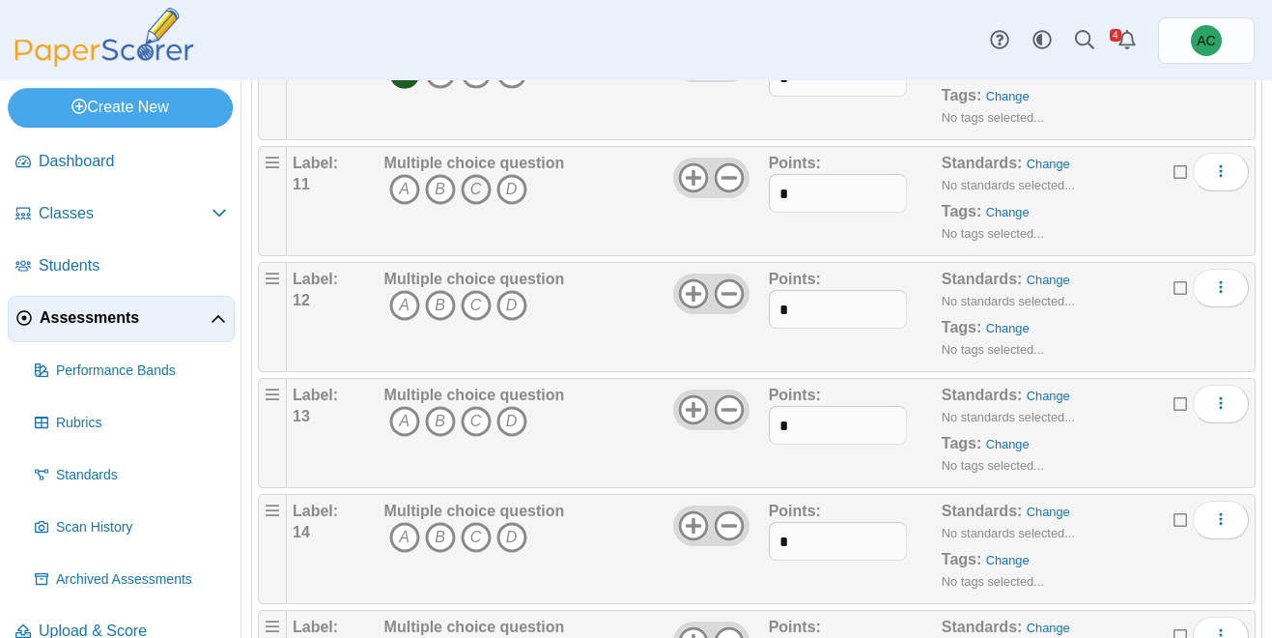
click at [484, 198] on icon "C" at bounding box center [476, 189] width 31 height 31
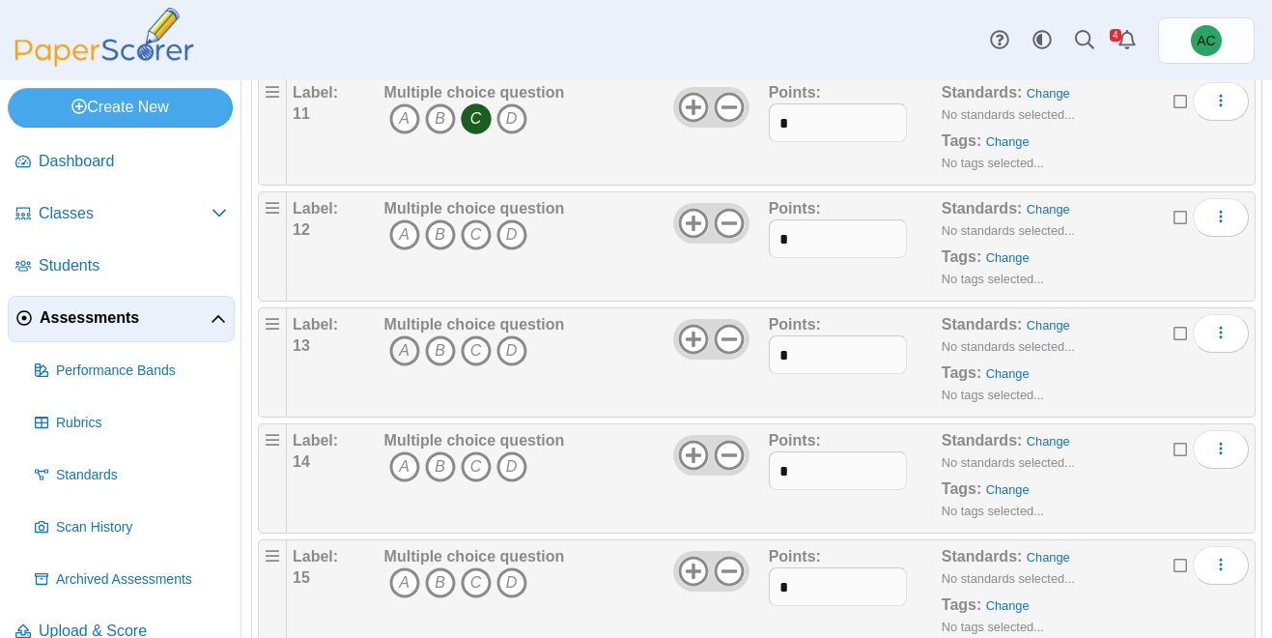
scroll to position [1344, 0]
click at [405, 244] on icon "A" at bounding box center [404, 237] width 31 height 31
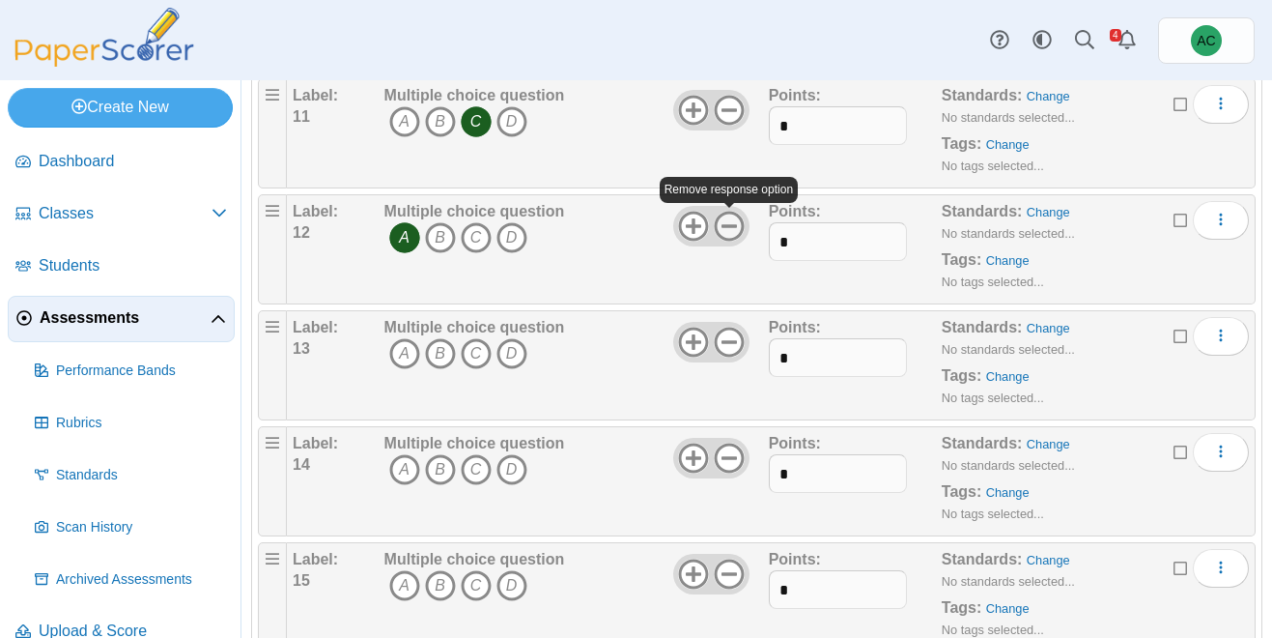
click at [725, 223] on icon at bounding box center [729, 226] width 31 height 31
click at [1230, 231] on button "More options" at bounding box center [1221, 220] width 56 height 39
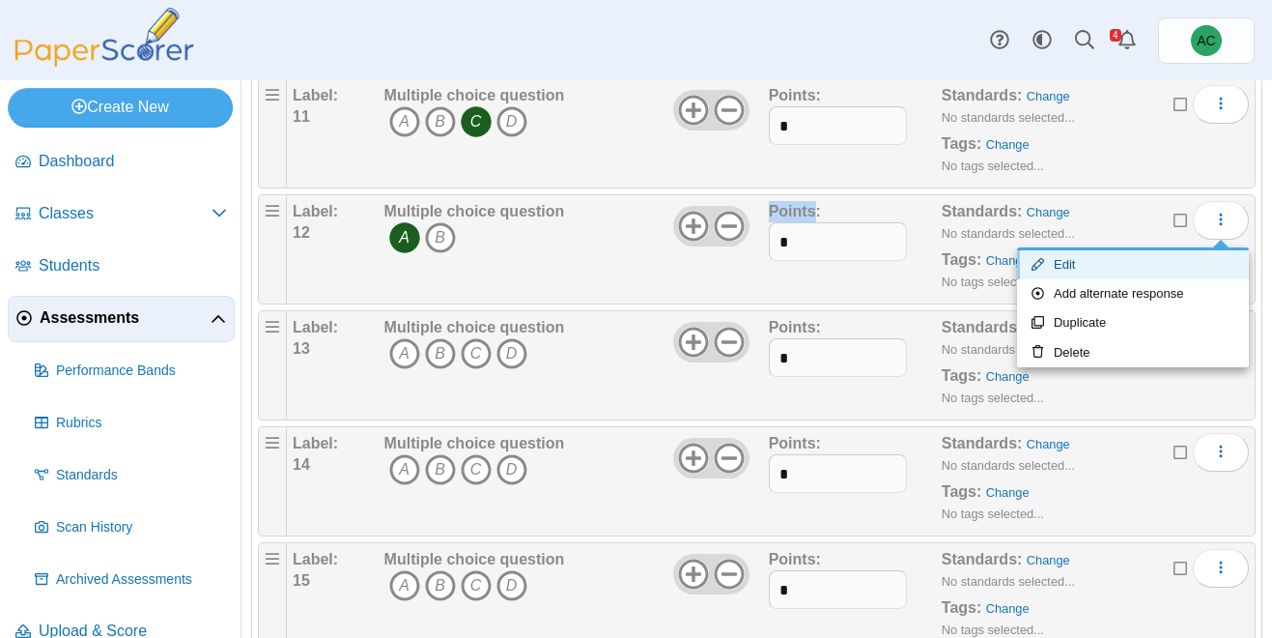
click at [1150, 273] on link "Edit" at bounding box center [1133, 264] width 232 height 29
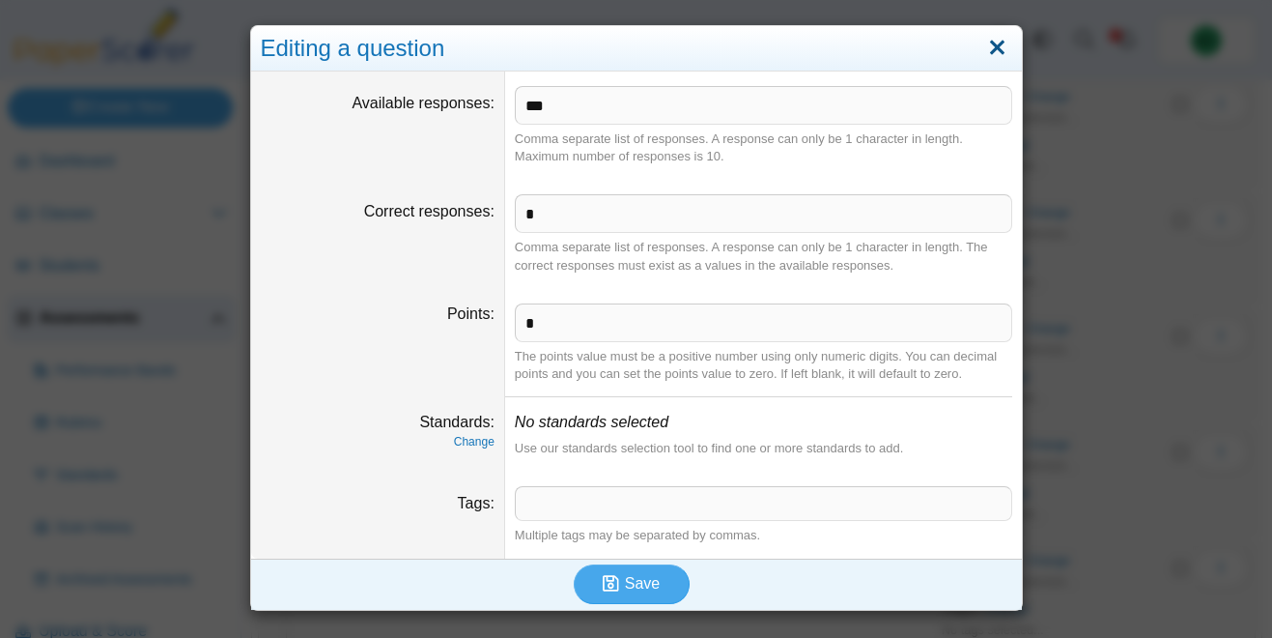
click at [996, 46] on link "Close" at bounding box center [997, 48] width 30 height 33
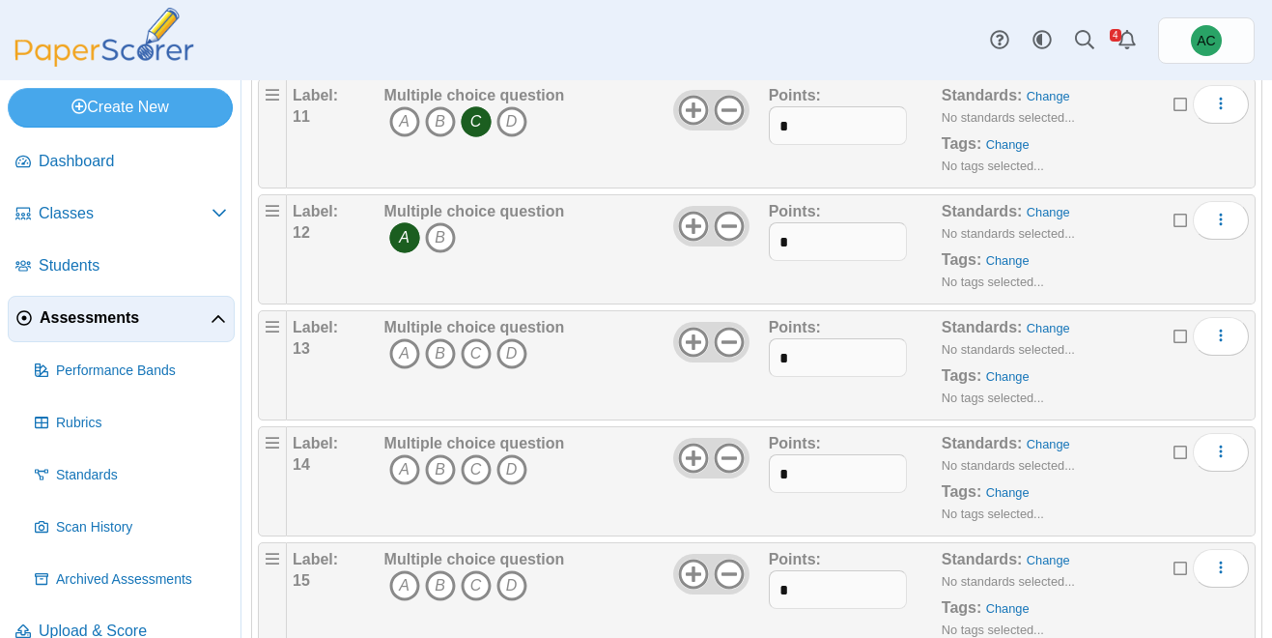
scroll to position [1448, 0]
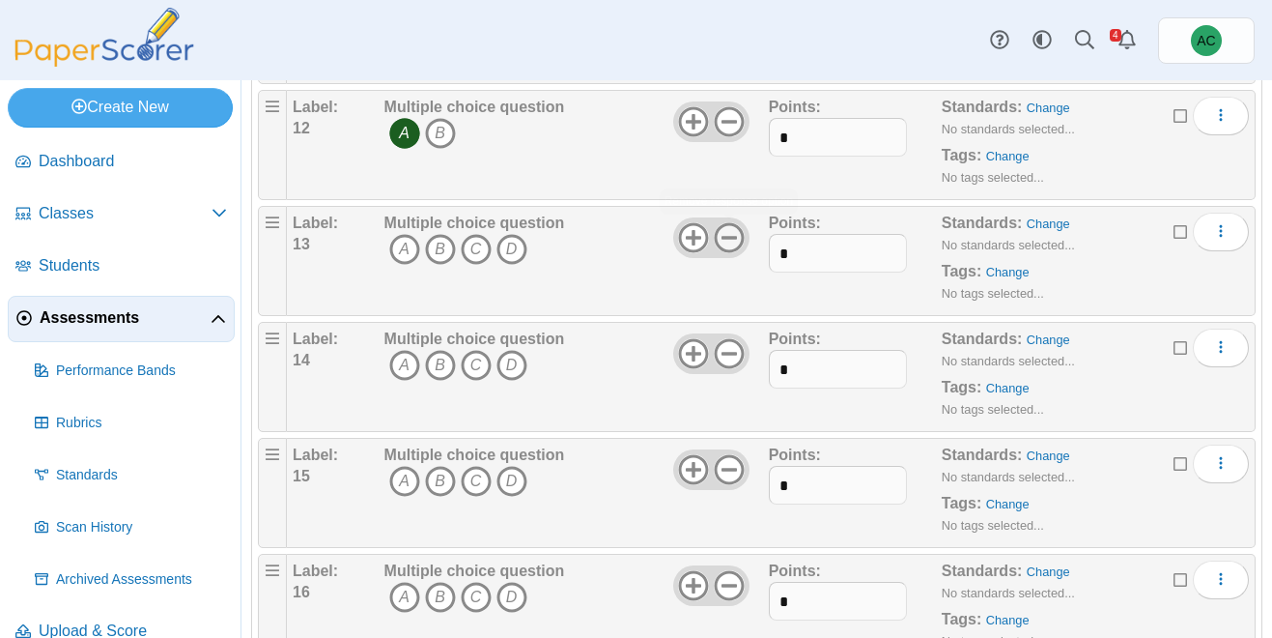
click at [733, 242] on icon at bounding box center [729, 237] width 31 height 31
click at [441, 252] on icon "B" at bounding box center [440, 249] width 31 height 31
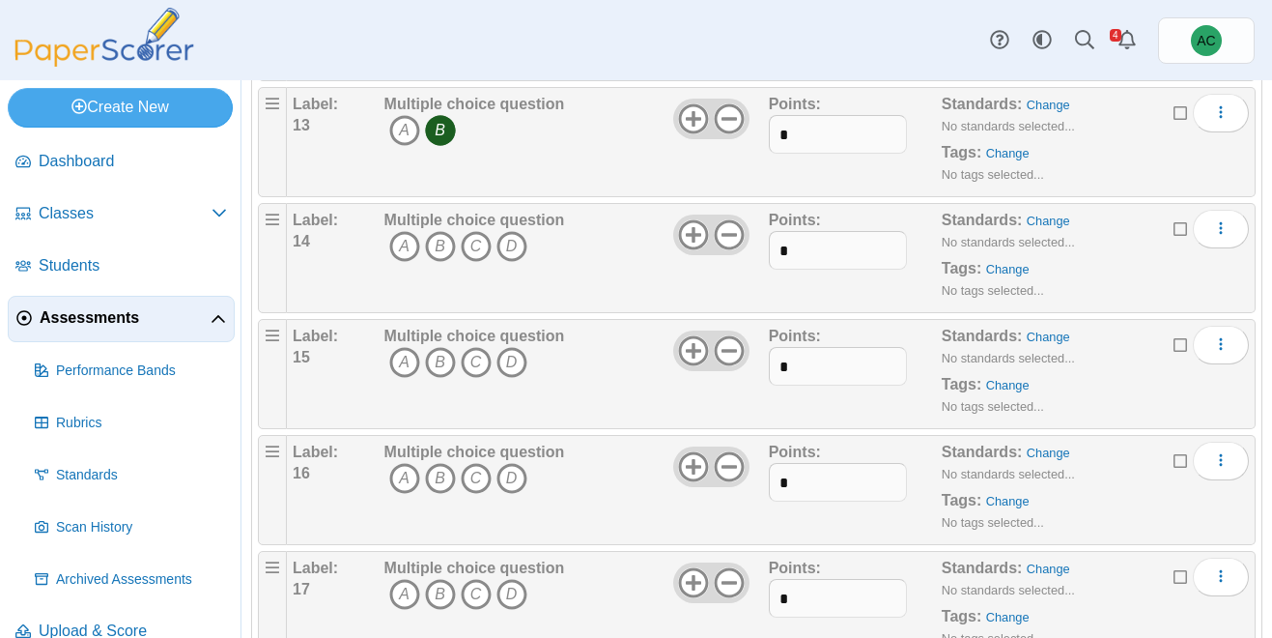
scroll to position [1577, 0]
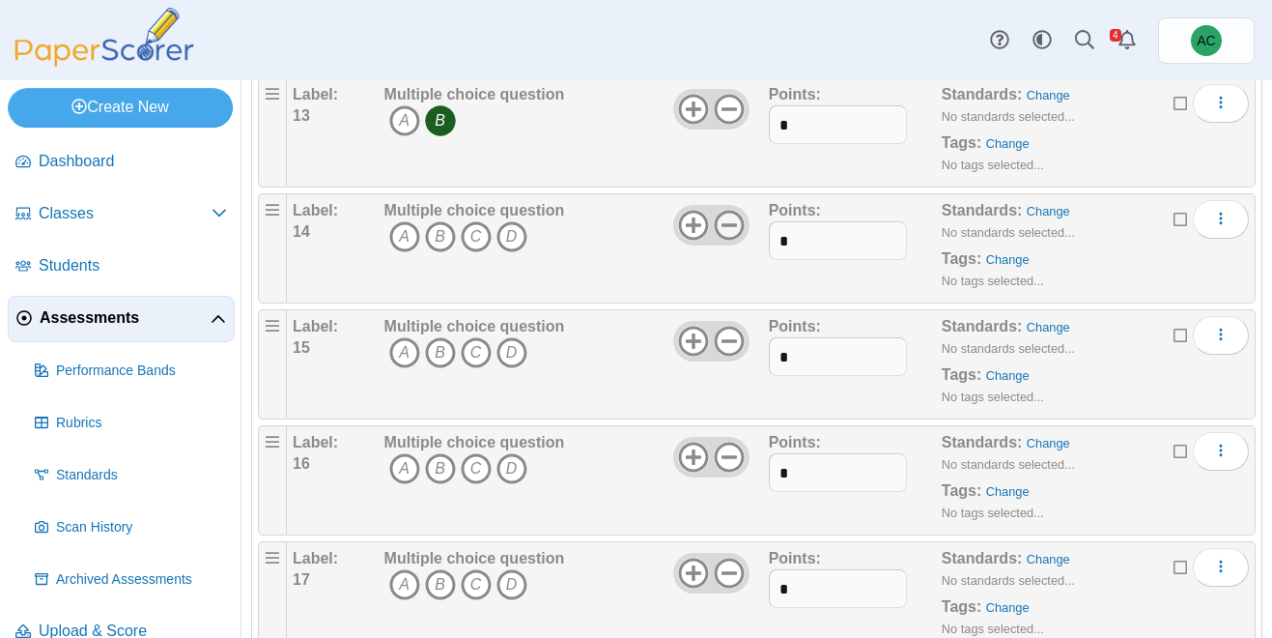
click at [730, 237] on icon at bounding box center [729, 225] width 31 height 31
click at [733, 340] on use at bounding box center [729, 342] width 30 height 30
click at [731, 463] on icon at bounding box center [729, 456] width 31 height 31
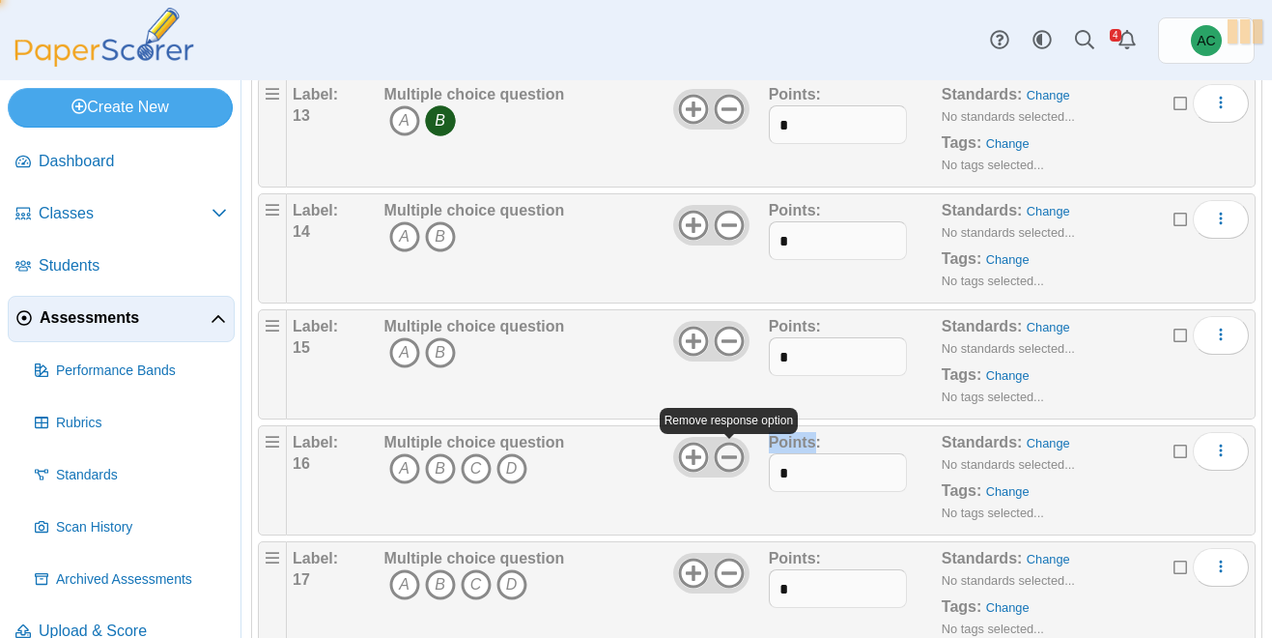
click at [731, 463] on icon at bounding box center [729, 456] width 31 height 31
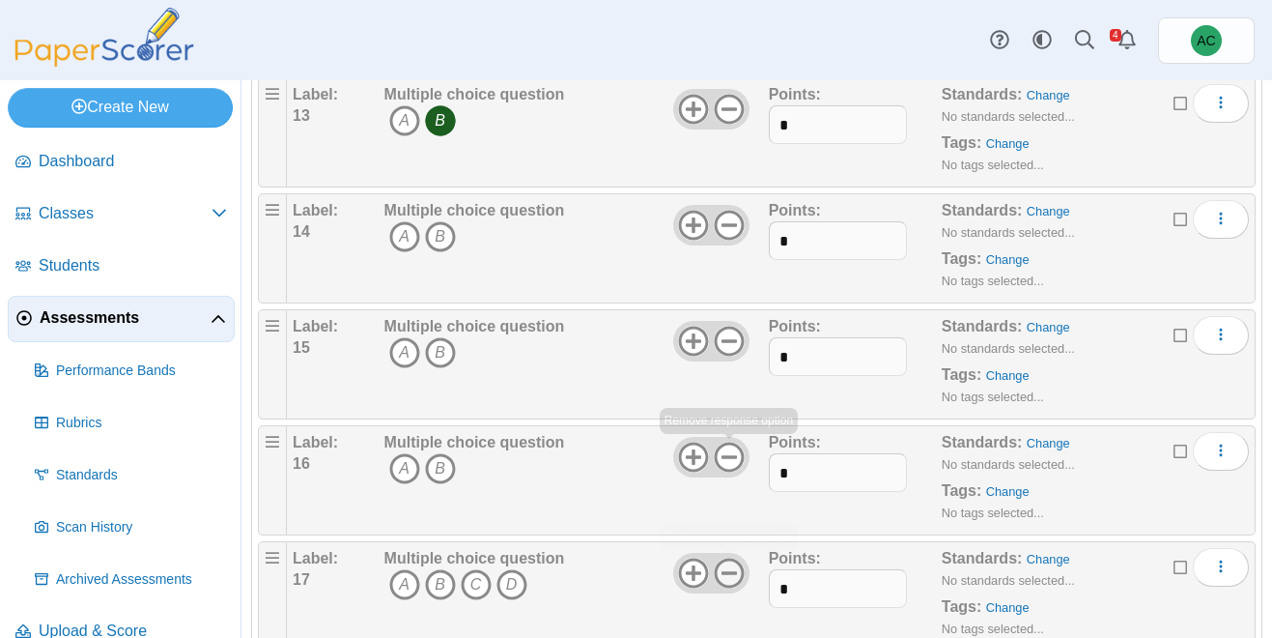
click at [730, 568] on icon at bounding box center [729, 572] width 31 height 31
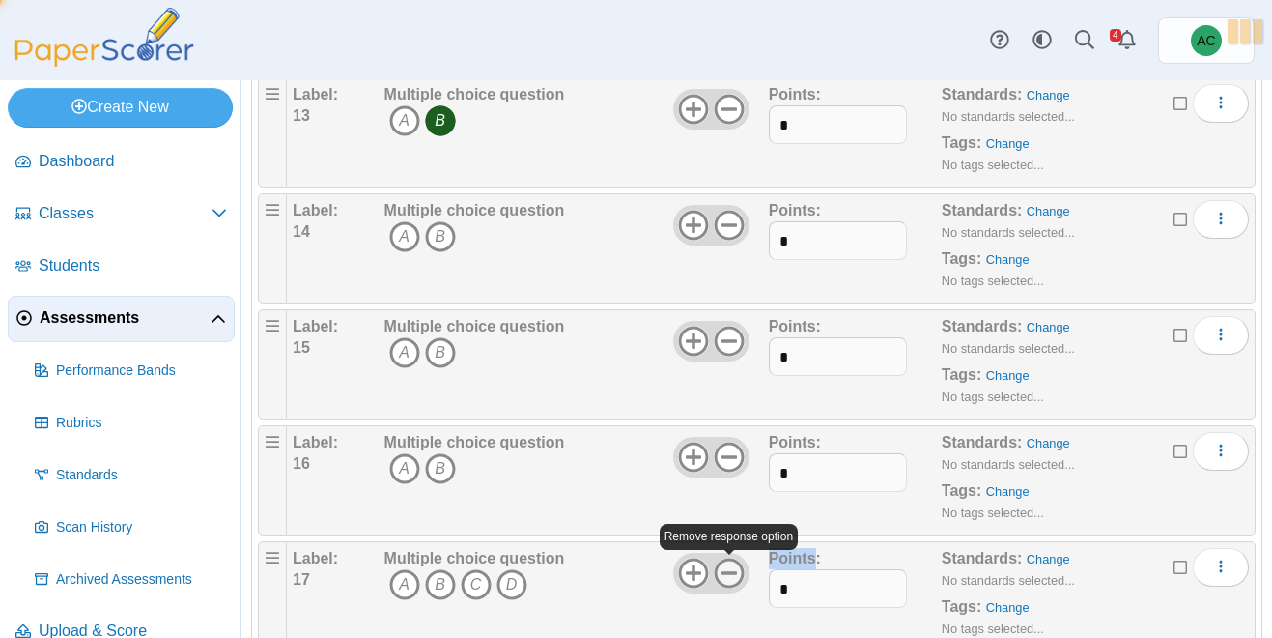
click at [730, 568] on icon at bounding box center [729, 572] width 31 height 31
click at [443, 239] on icon "B" at bounding box center [440, 236] width 31 height 31
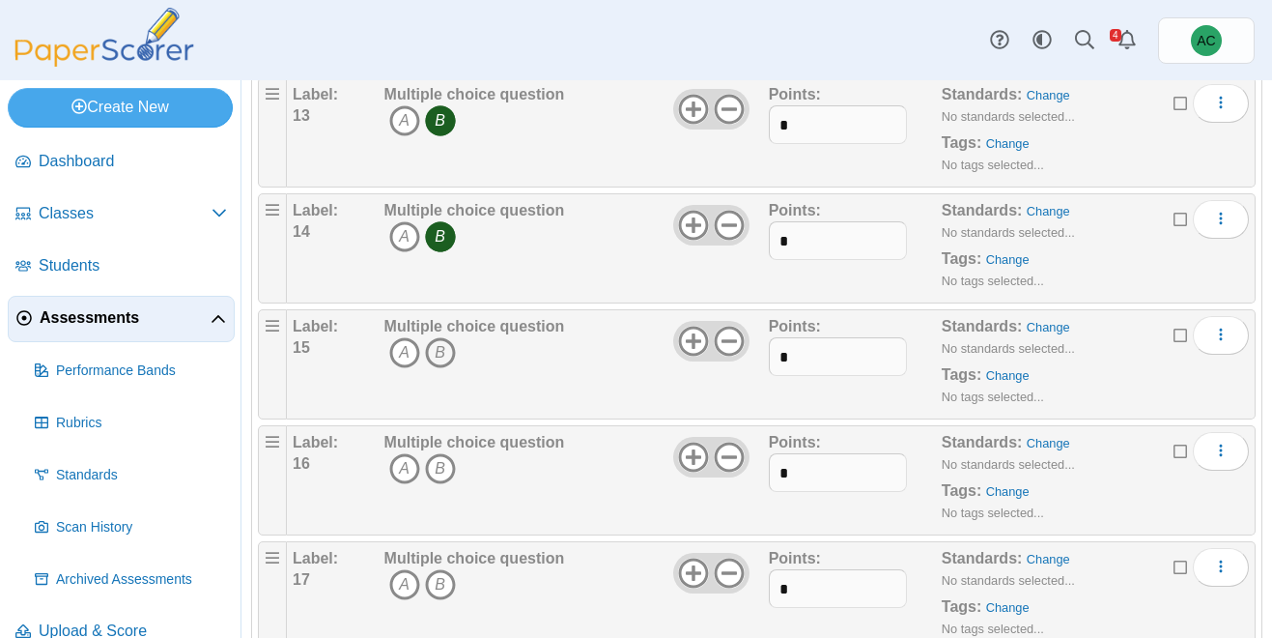
click at [444, 355] on icon "B" at bounding box center [440, 352] width 31 height 31
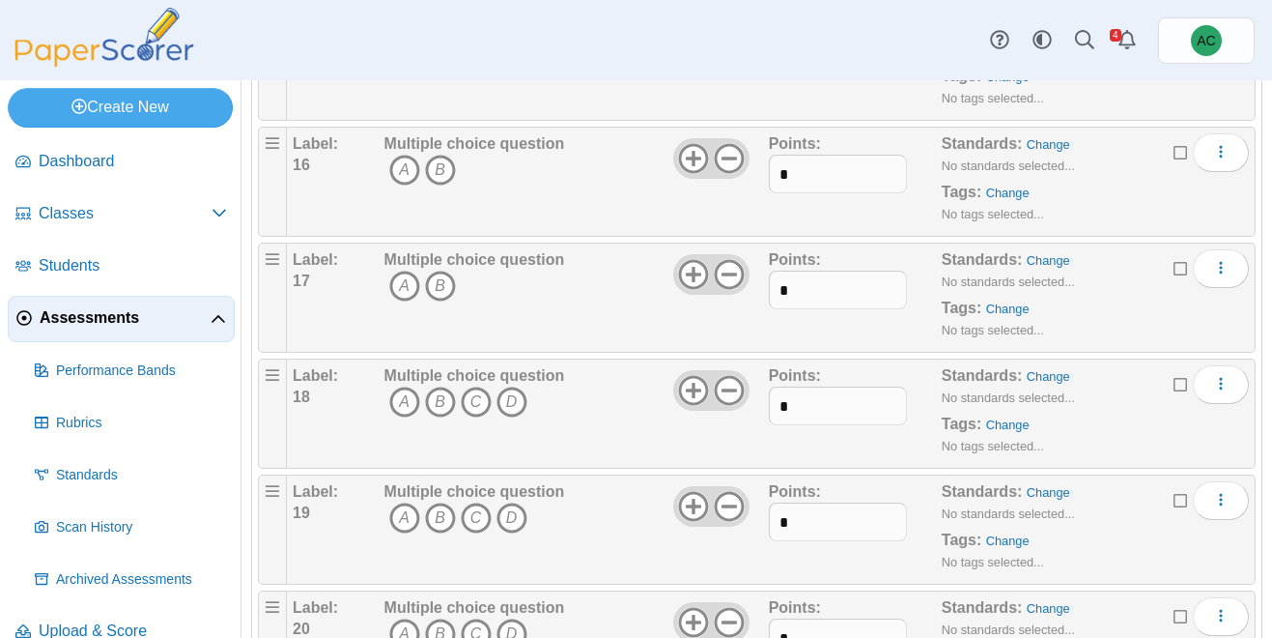
scroll to position [1895, 0]
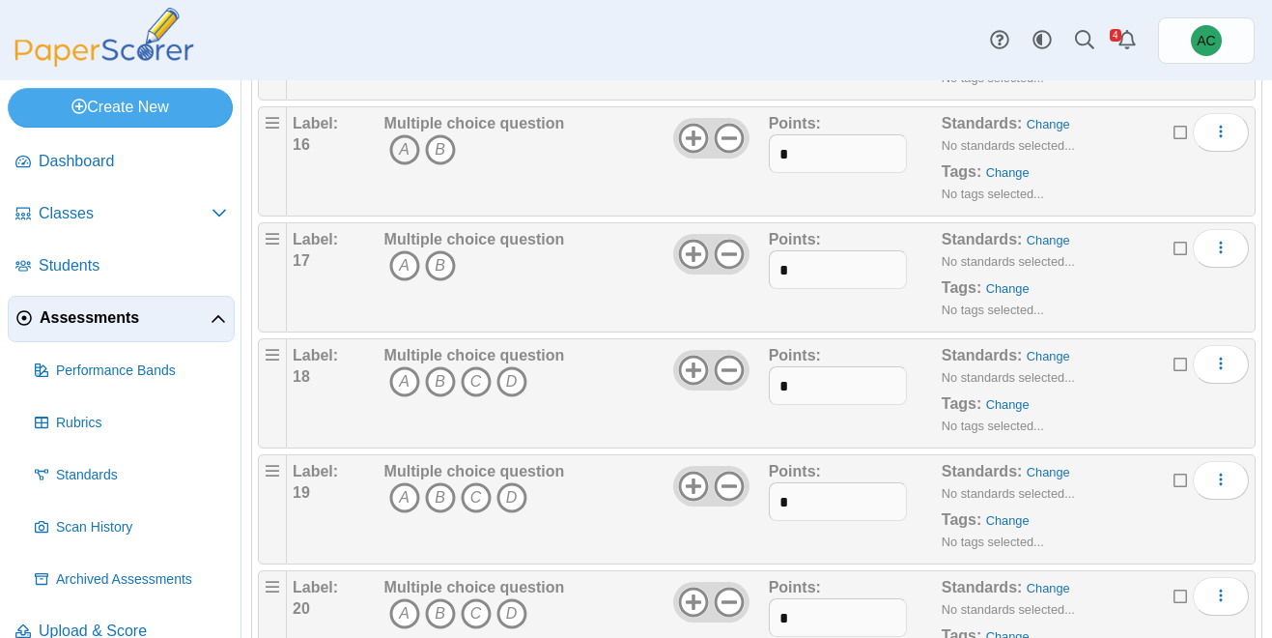
click at [408, 164] on icon "A" at bounding box center [404, 149] width 31 height 31
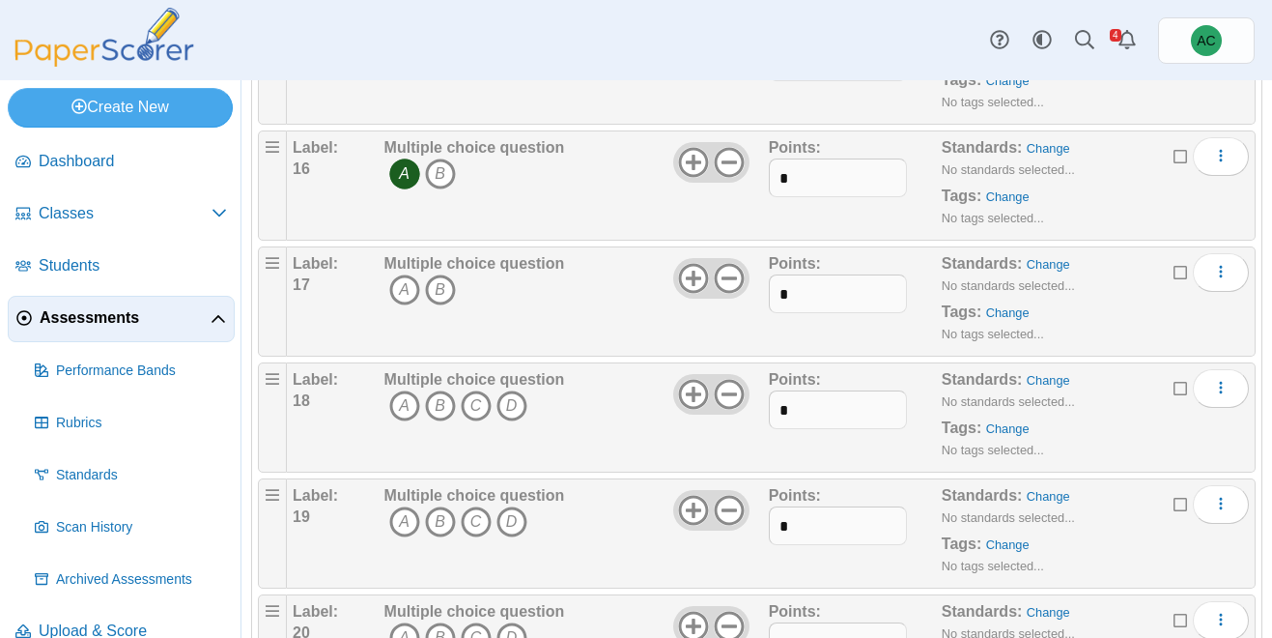
scroll to position [1889, 0]
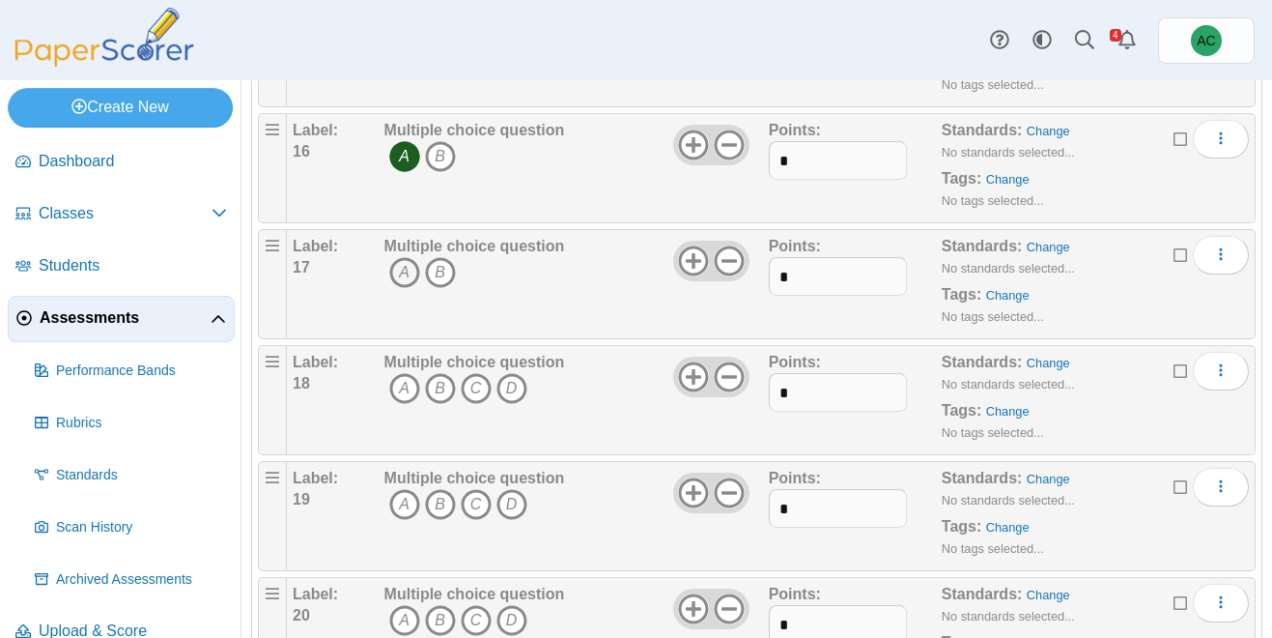
click at [408, 276] on icon "A" at bounding box center [404, 272] width 31 height 31
click at [446, 396] on icon "B" at bounding box center [440, 388] width 31 height 31
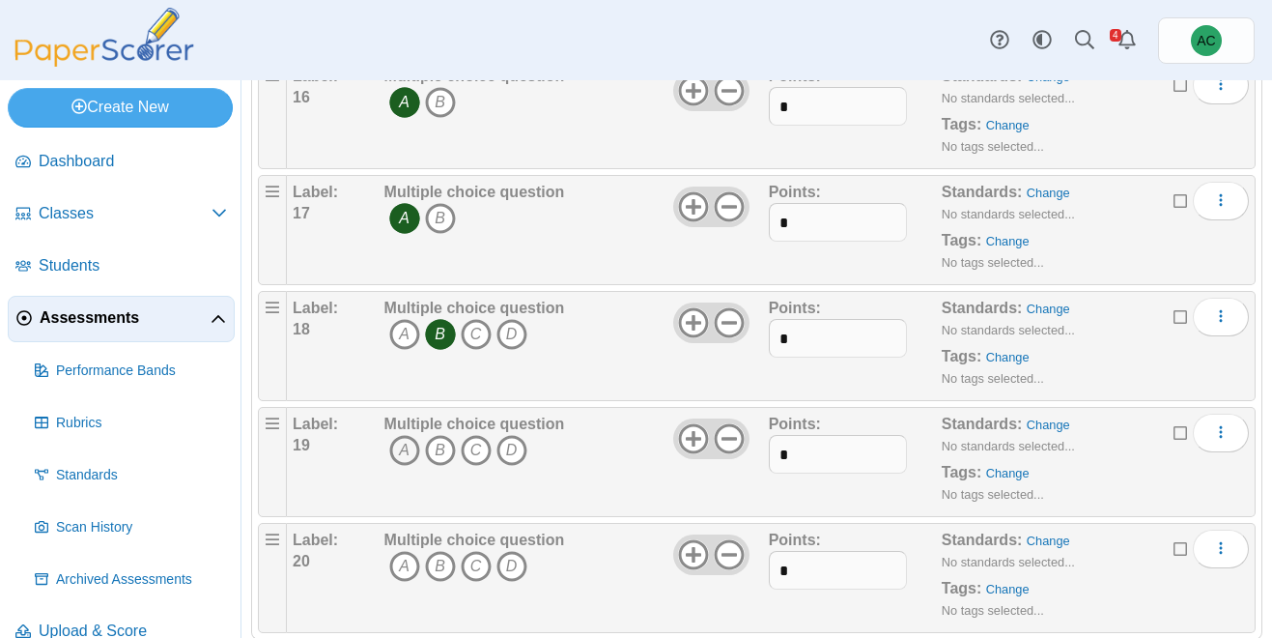
click at [399, 449] on icon "A" at bounding box center [404, 450] width 31 height 31
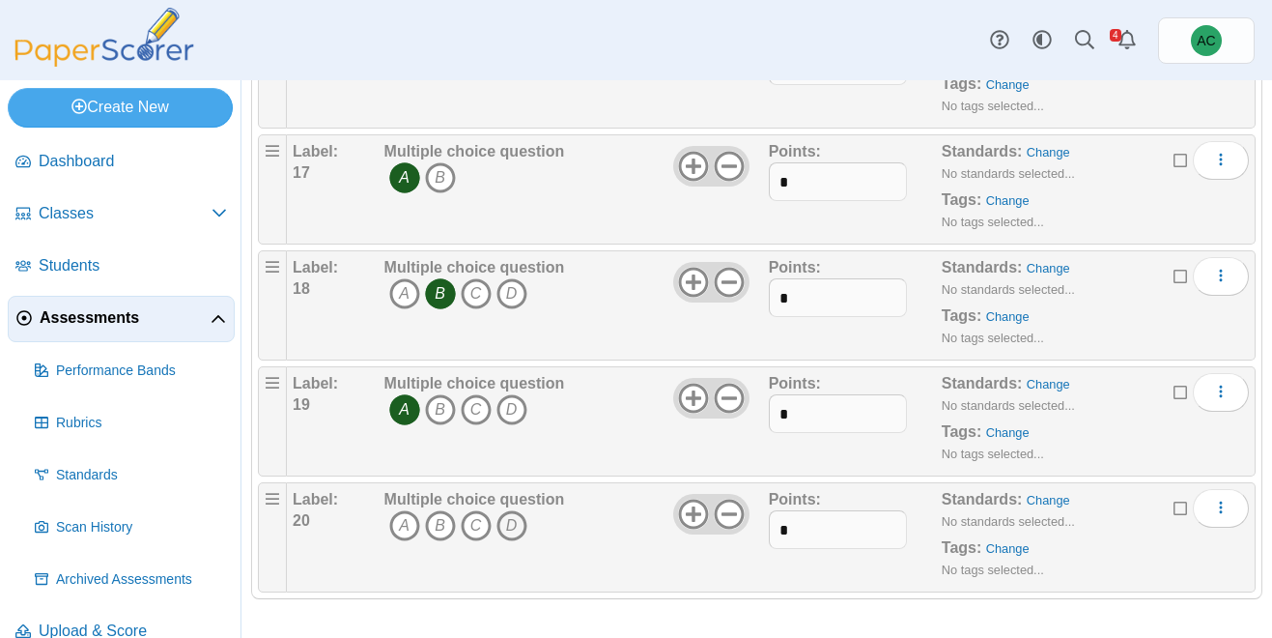
click at [507, 515] on icon "D" at bounding box center [512, 525] width 31 height 31
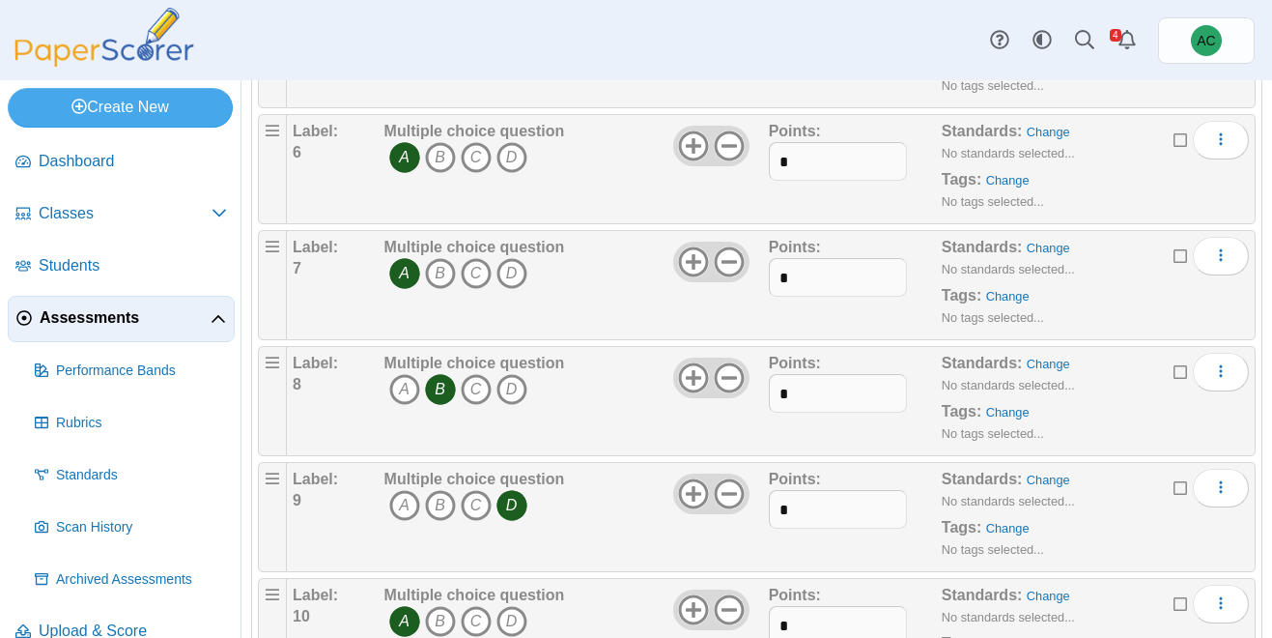
scroll to position [0, 0]
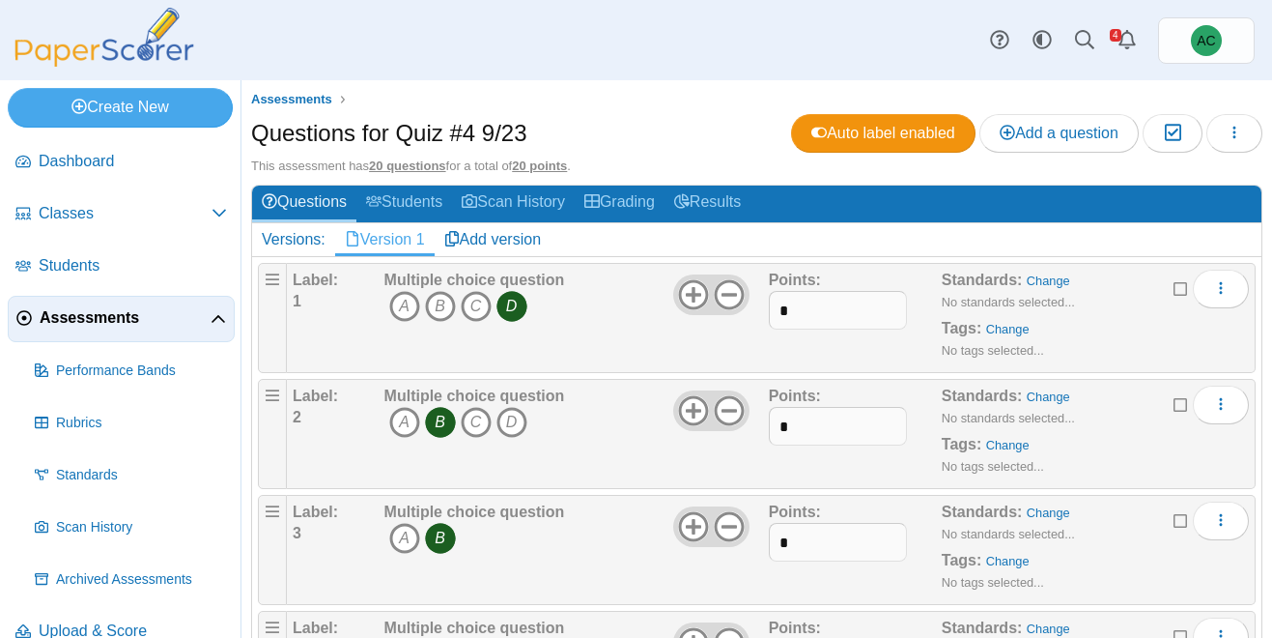
click at [75, 326] on span "Assessments" at bounding box center [125, 317] width 171 height 21
